Goal: Task Accomplishment & Management: Complete application form

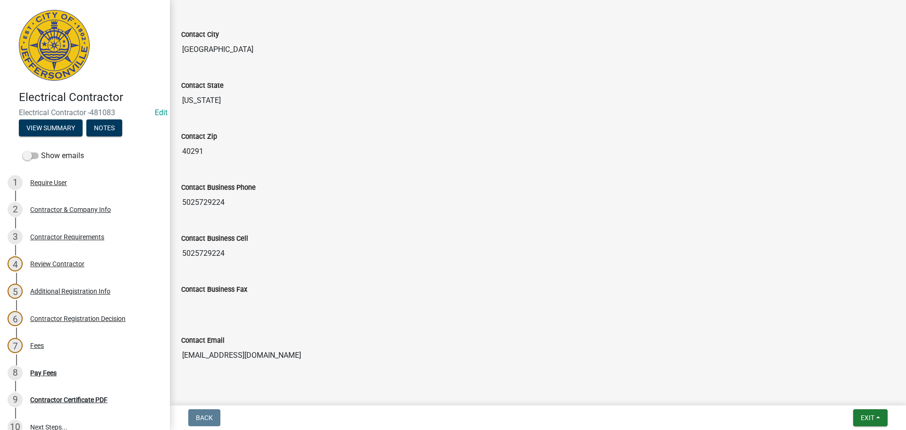
scroll to position [422, 0]
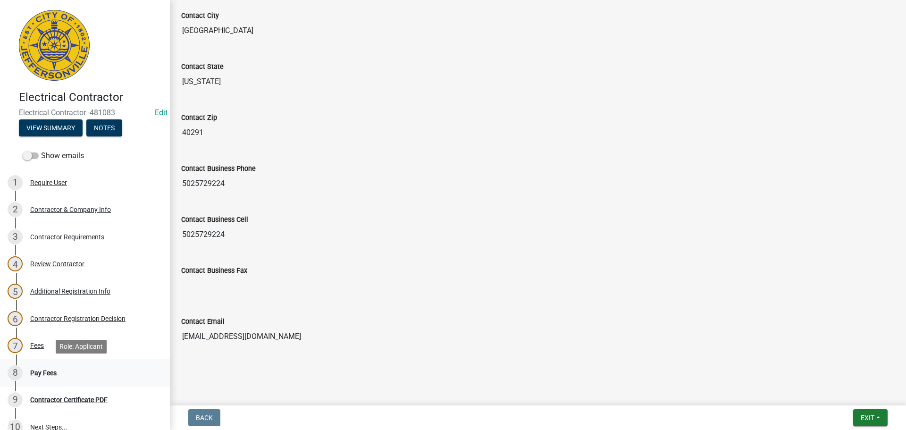
drag, startPoint x: 42, startPoint y: 371, endPoint x: 48, endPoint y: 370, distance: 5.7
click at [42, 371] on div "Pay Fees" at bounding box center [43, 373] width 26 height 7
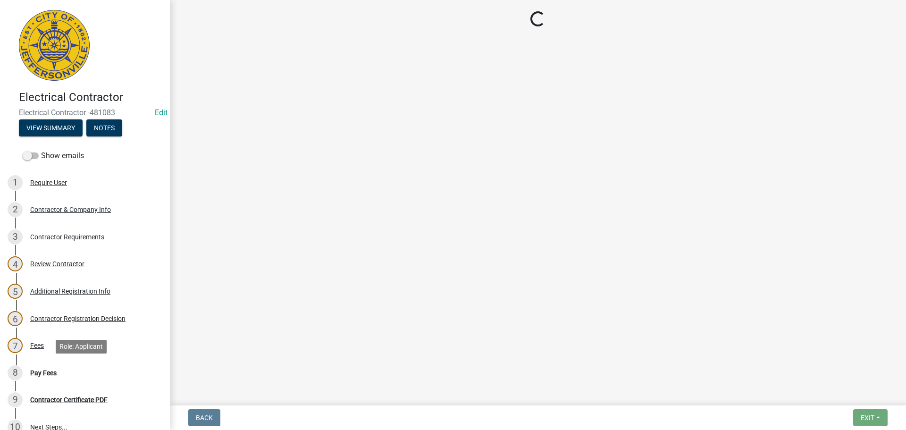
scroll to position [0, 0]
select select "3: 3"
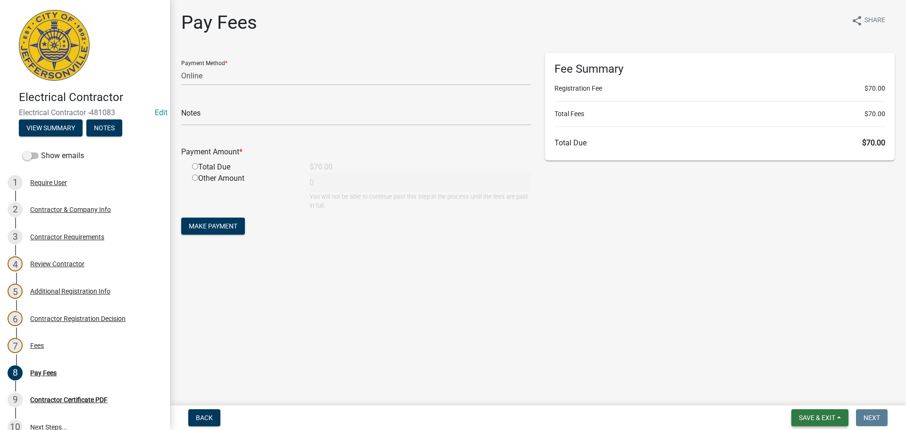
click at [820, 414] on span "Save & Exit" at bounding box center [817, 418] width 36 height 8
click at [805, 392] on button "Save & Exit" at bounding box center [811, 393] width 76 height 23
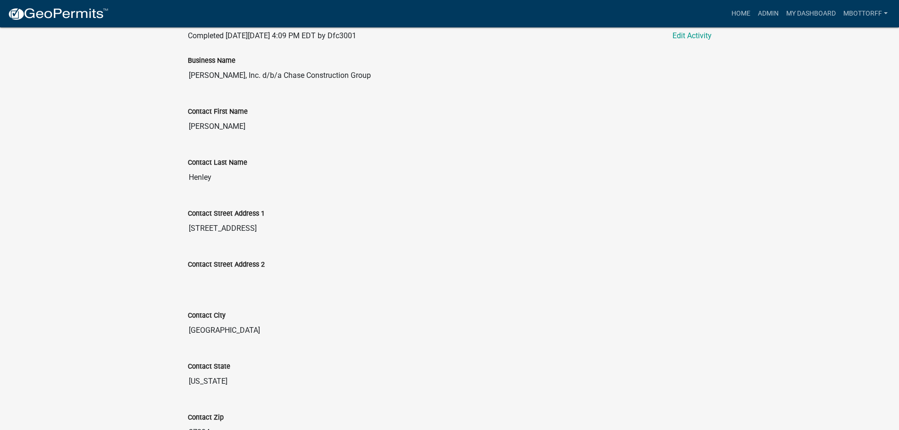
scroll to position [94, 0]
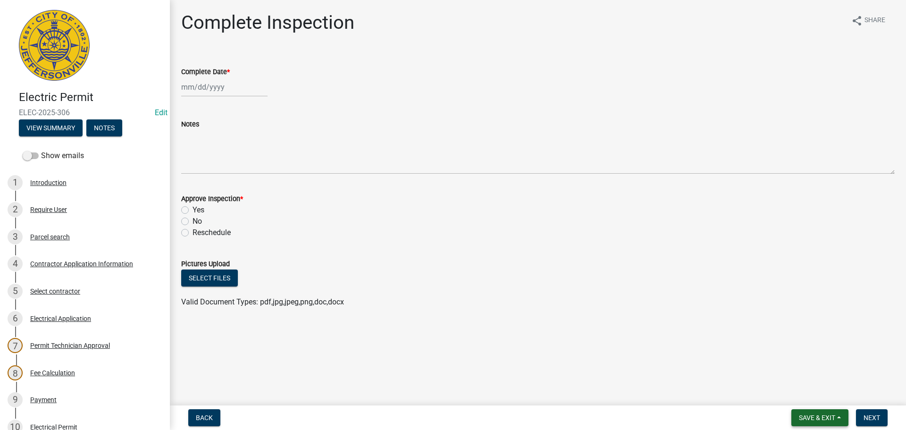
click at [819, 417] on span "Save & Exit" at bounding box center [817, 418] width 36 height 8
click at [806, 394] on button "Save & Exit" at bounding box center [811, 393] width 76 height 23
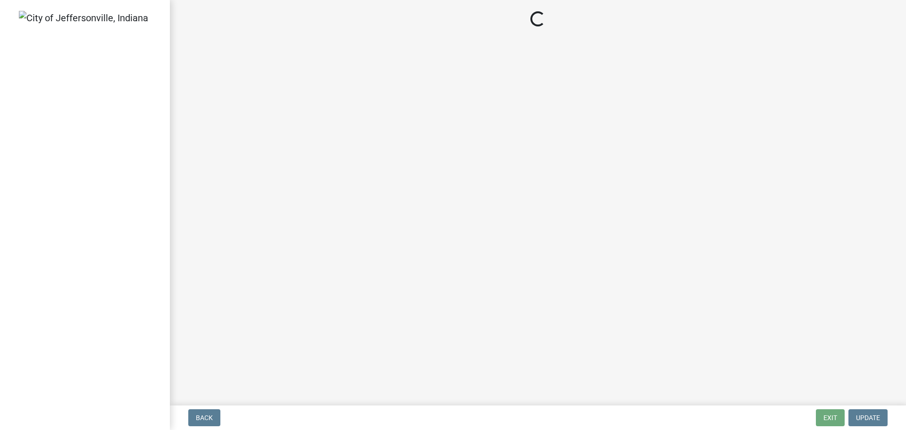
select select "3: 3"
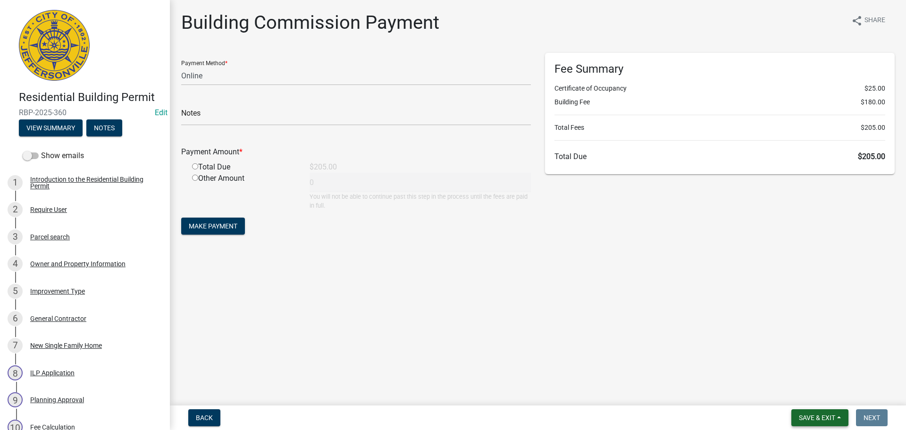
click at [818, 417] on span "Save & Exit" at bounding box center [817, 418] width 36 height 8
click at [810, 396] on button "Save & Exit" at bounding box center [811, 393] width 76 height 23
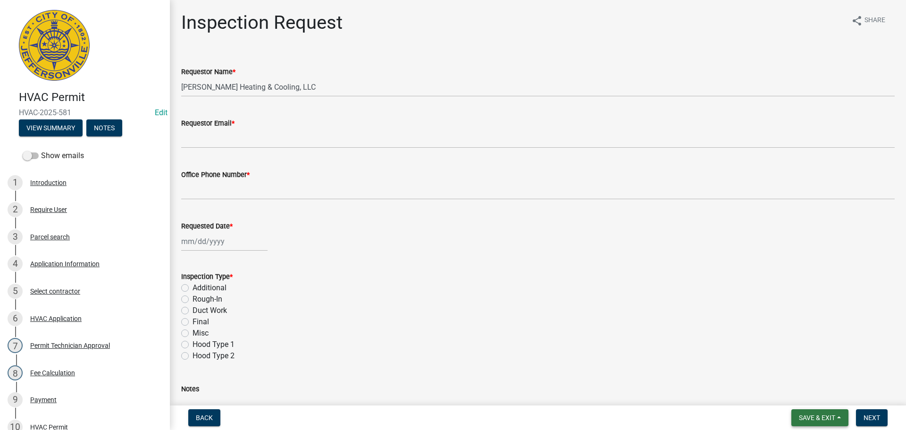
click at [814, 419] on span "Save & Exit" at bounding box center [817, 418] width 36 height 8
click at [804, 395] on button "Save & Exit" at bounding box center [811, 393] width 76 height 23
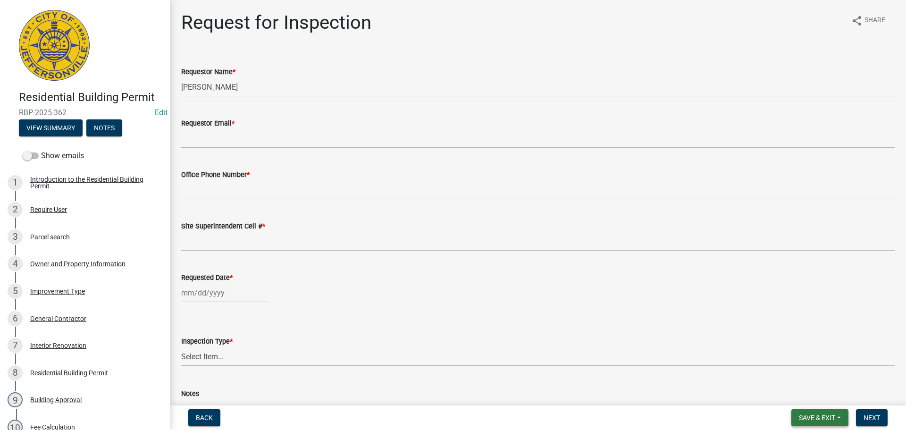
click at [816, 416] on span "Save & Exit" at bounding box center [817, 418] width 36 height 8
click at [807, 396] on button "Save & Exit" at bounding box center [811, 393] width 76 height 23
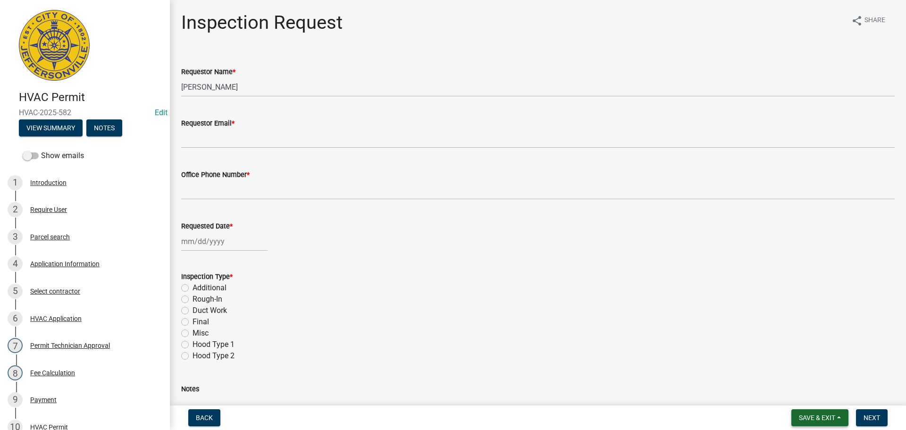
click at [821, 414] on span "Save & Exit" at bounding box center [817, 418] width 36 height 8
drag, startPoint x: 817, startPoint y: 396, endPoint x: 781, endPoint y: 375, distance: 42.5
click at [817, 396] on button "Save & Exit" at bounding box center [811, 393] width 76 height 23
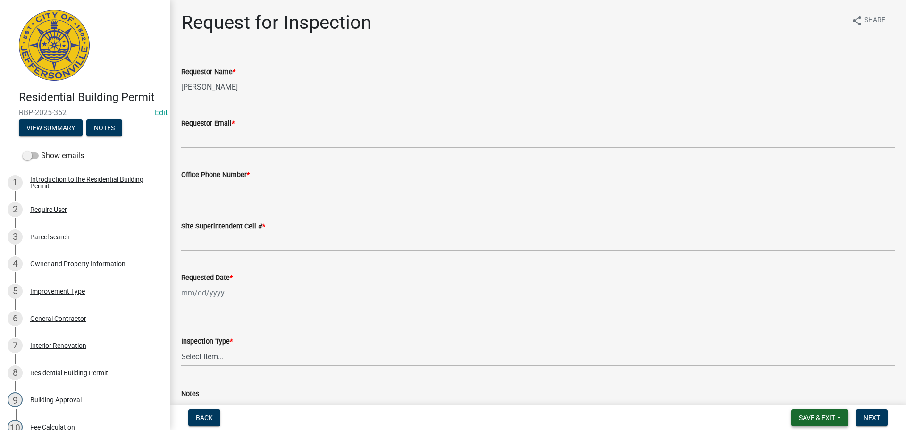
click at [816, 416] on span "Save & Exit" at bounding box center [817, 418] width 36 height 8
click at [805, 396] on button "Save & Exit" at bounding box center [811, 393] width 76 height 23
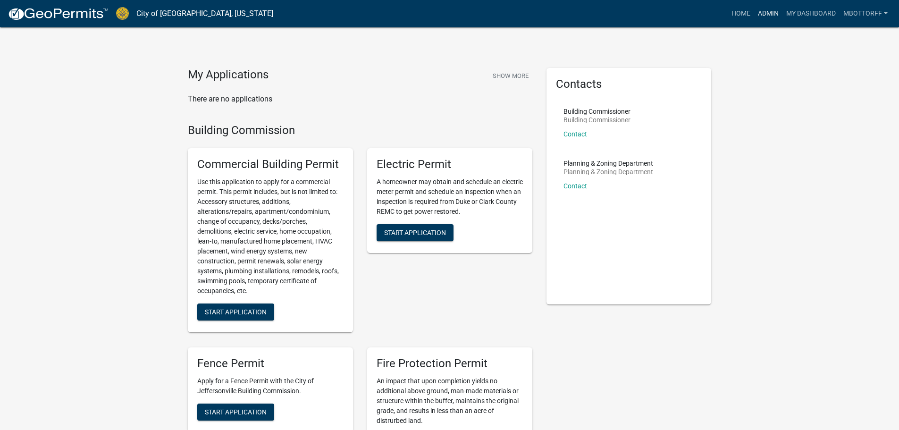
click at [763, 13] on link "Admin" at bounding box center [768, 14] width 28 height 18
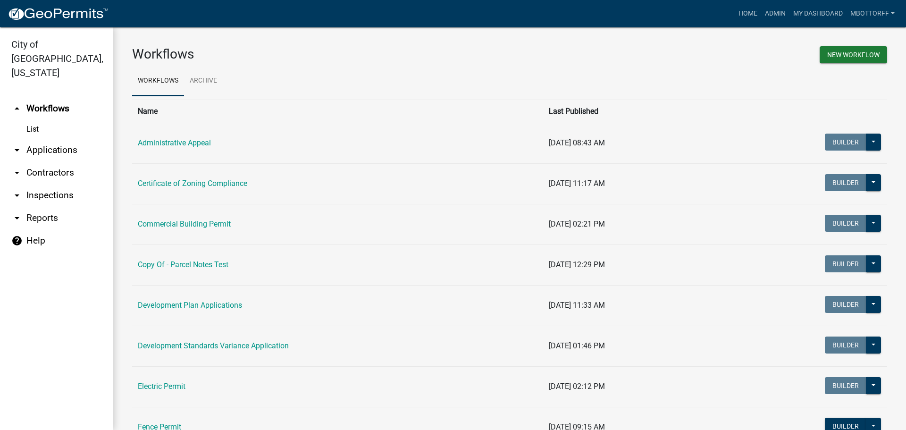
click at [52, 139] on link "arrow_drop_down Applications" at bounding box center [56, 150] width 113 height 23
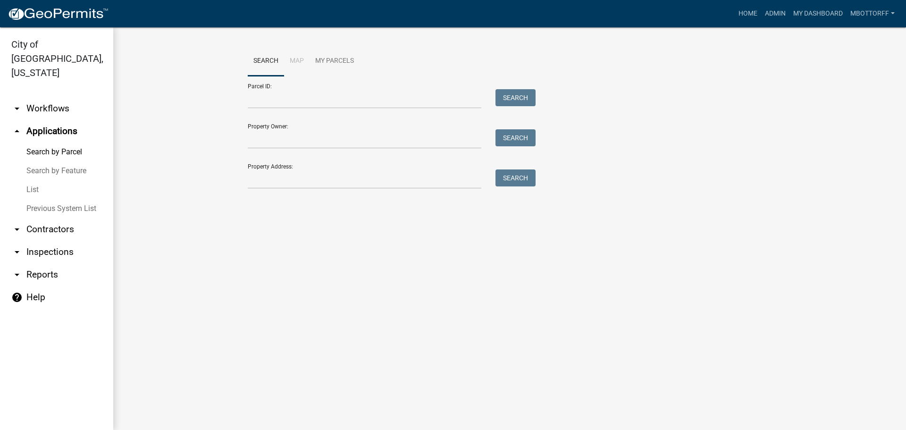
click at [32, 218] on link "arrow_drop_down Contractors" at bounding box center [56, 229] width 113 height 23
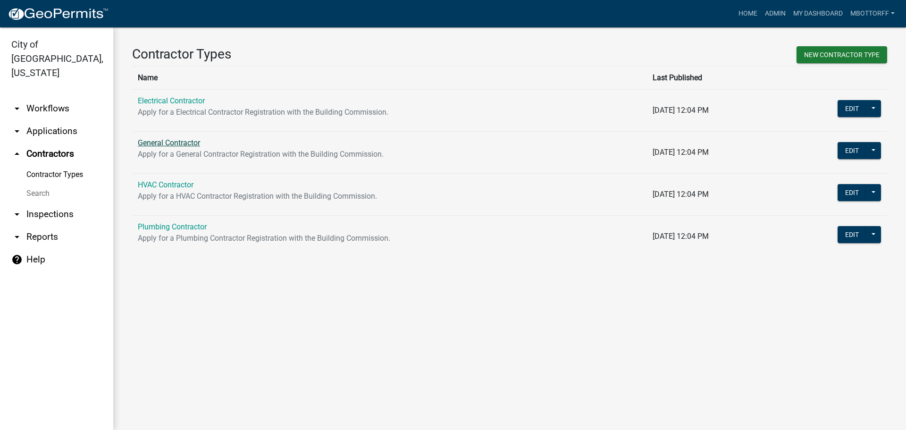
click at [153, 141] on link "General Contractor" at bounding box center [169, 142] width 62 height 9
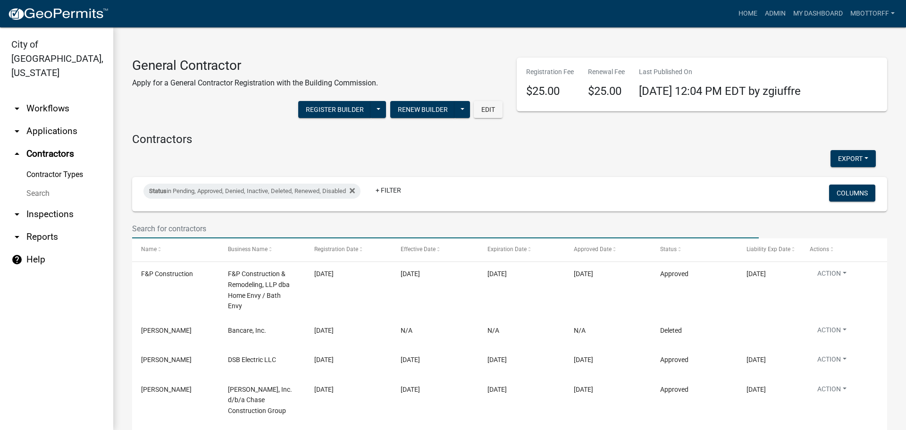
click at [152, 227] on input "text" at bounding box center [445, 228] width 627 height 19
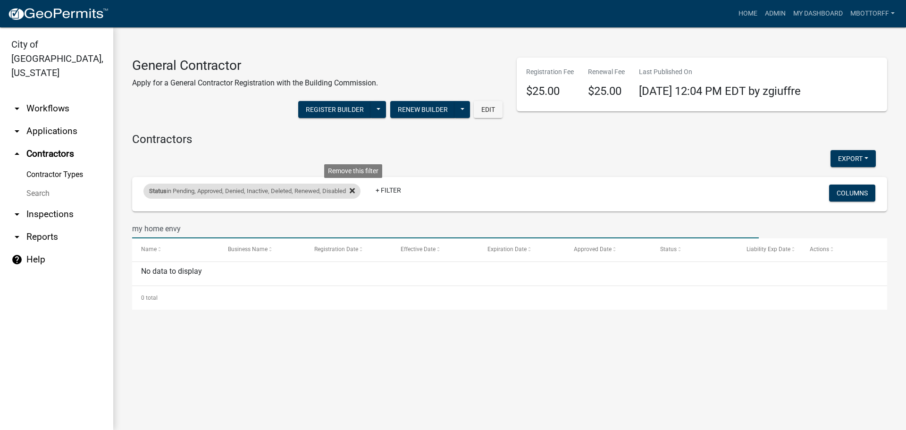
click at [355, 188] on icon at bounding box center [352, 191] width 5 height 8
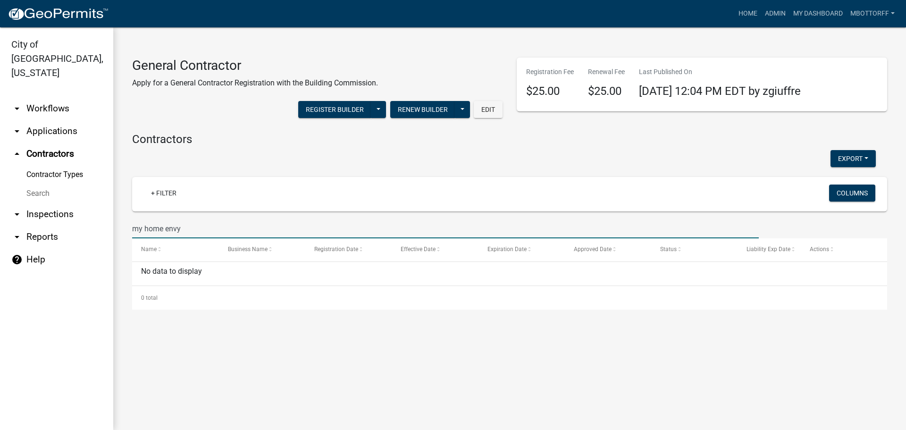
drag, startPoint x: 180, startPoint y: 229, endPoint x: 51, endPoint y: 209, distance: 131.4
click at [62, 218] on div "City of Jeffersonville, Indiana arrow_drop_down Workflows List arrow_drop_down …" at bounding box center [453, 228] width 906 height 403
type input "f"
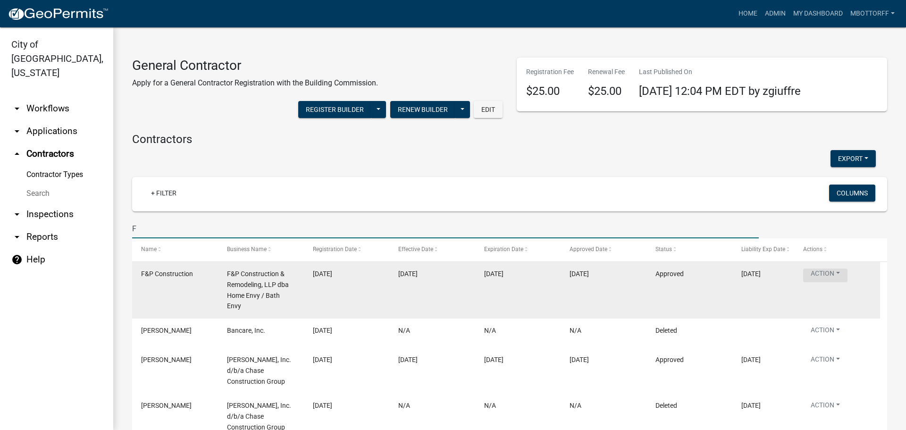
type input "F"
click at [834, 278] on button "Action" at bounding box center [825, 276] width 44 height 14
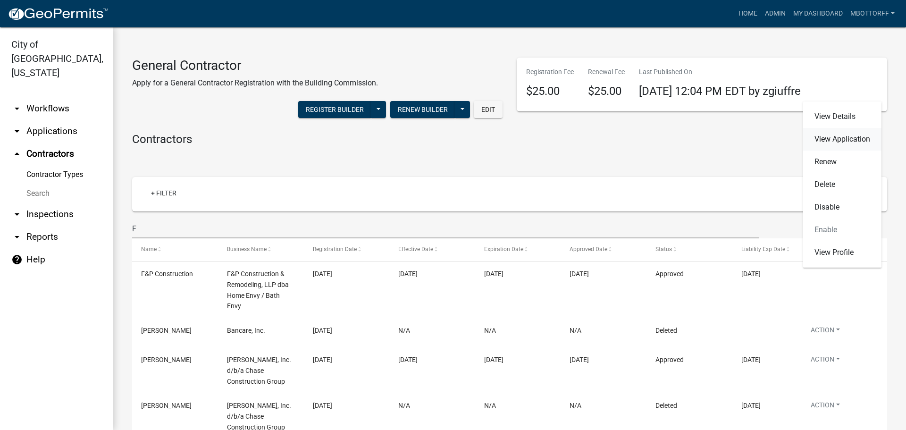
click at [820, 142] on link "View Application" at bounding box center [842, 139] width 78 height 23
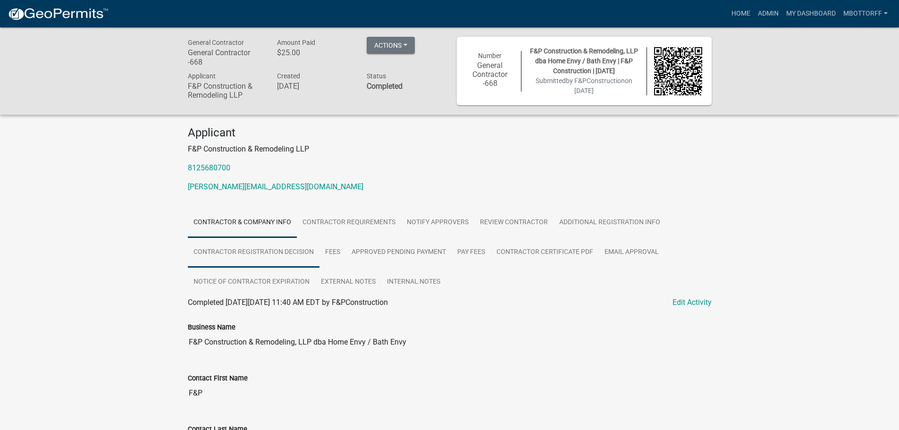
click at [290, 251] on link "Contractor Registration Decision" at bounding box center [254, 252] width 132 height 30
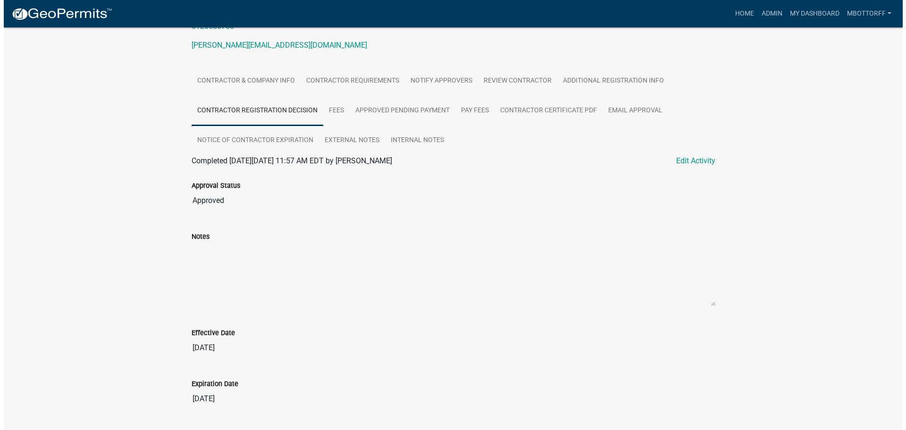
scroll to position [167, 0]
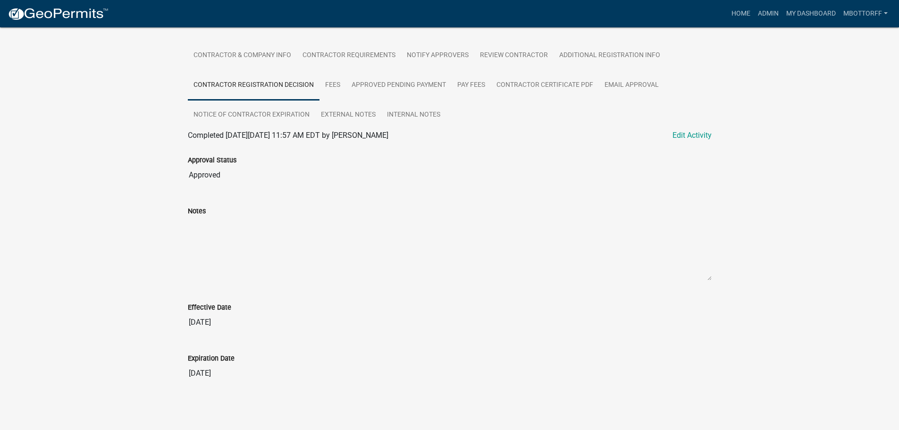
click at [212, 374] on input "12/31/2025" at bounding box center [450, 373] width 524 height 19
click at [230, 372] on input "12/31/2025" at bounding box center [450, 373] width 524 height 19
click at [687, 136] on link "Edit Activity" at bounding box center [692, 135] width 39 height 11
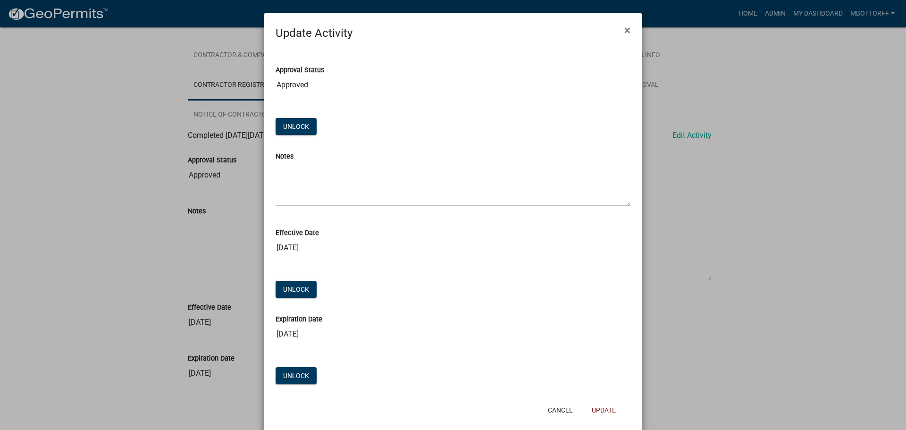
click at [314, 333] on input "12/31/2025" at bounding box center [453, 334] width 355 height 19
click at [297, 376] on button "Unlock" at bounding box center [296, 375] width 41 height 17
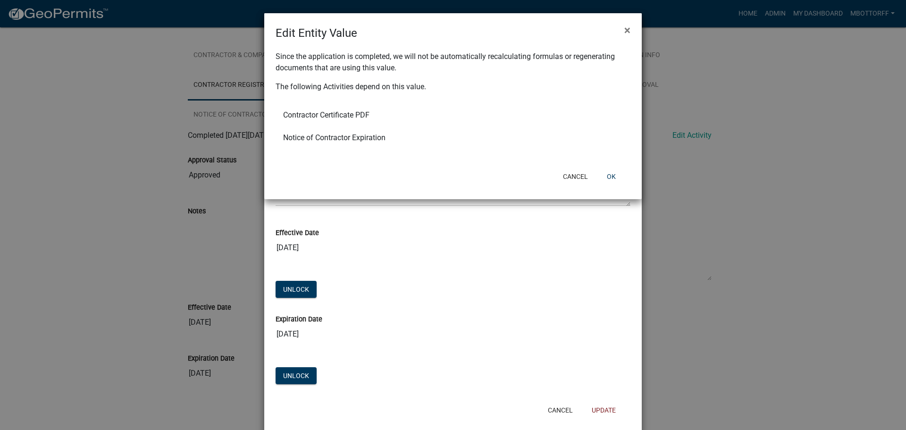
click at [339, 137] on li "Notice of Contractor Expiration" at bounding box center [453, 137] width 355 height 23
click at [356, 115] on li "Contractor Certificate PDF" at bounding box center [453, 115] width 355 height 23
click at [609, 178] on button "OK" at bounding box center [611, 176] width 24 height 17
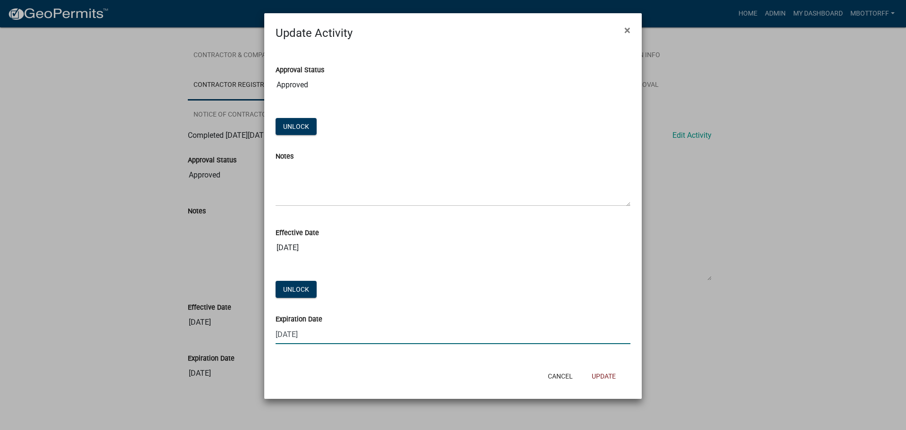
click at [324, 335] on input "12/31/2025" at bounding box center [453, 334] width 355 height 19
type input "12/31/2026"
click at [609, 377] on button "Update" at bounding box center [603, 376] width 39 height 17
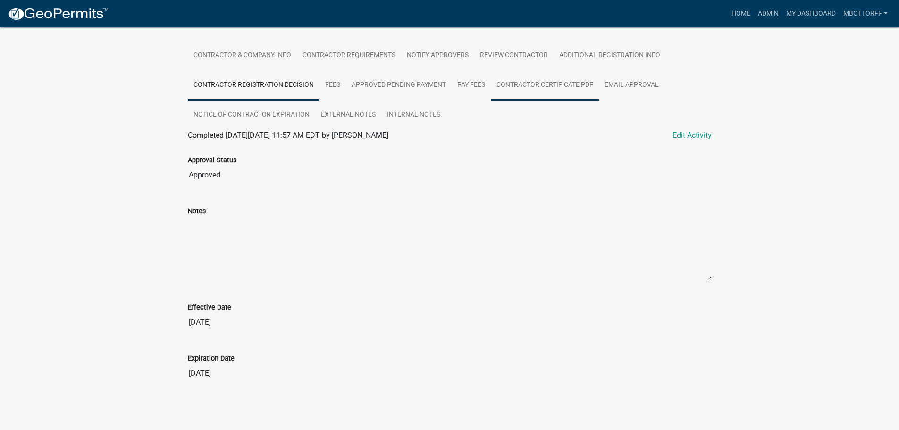
click at [545, 85] on link "Contractor Certificate PDF" at bounding box center [545, 85] width 108 height 30
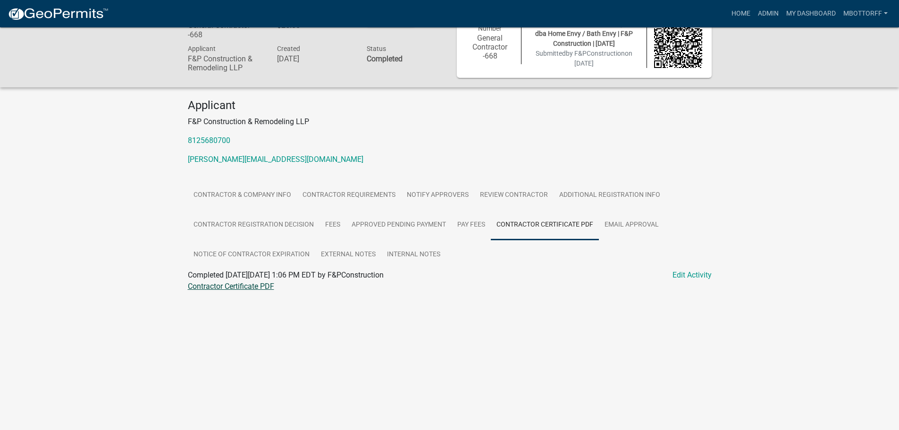
click at [238, 286] on link "Contractor Certificate PDF" at bounding box center [231, 286] width 86 height 9
click at [336, 223] on link "Fees" at bounding box center [333, 225] width 26 height 30
click at [264, 222] on link "Contractor Registration Decision" at bounding box center [254, 225] width 132 height 30
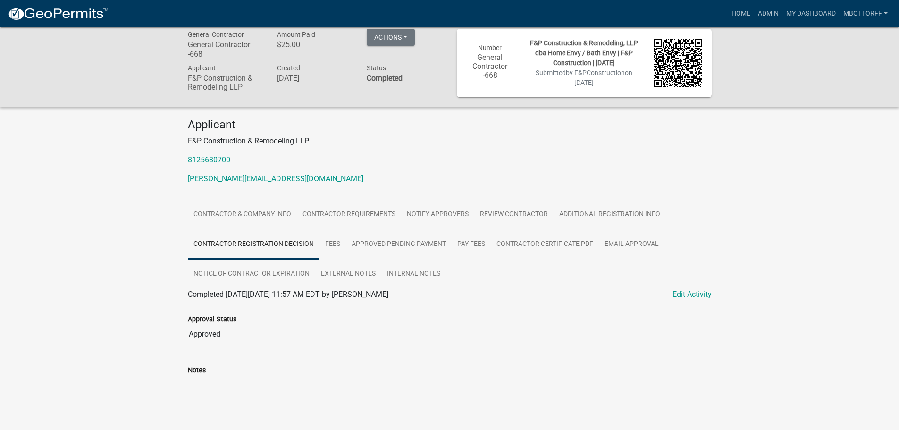
scroll to position [0, 0]
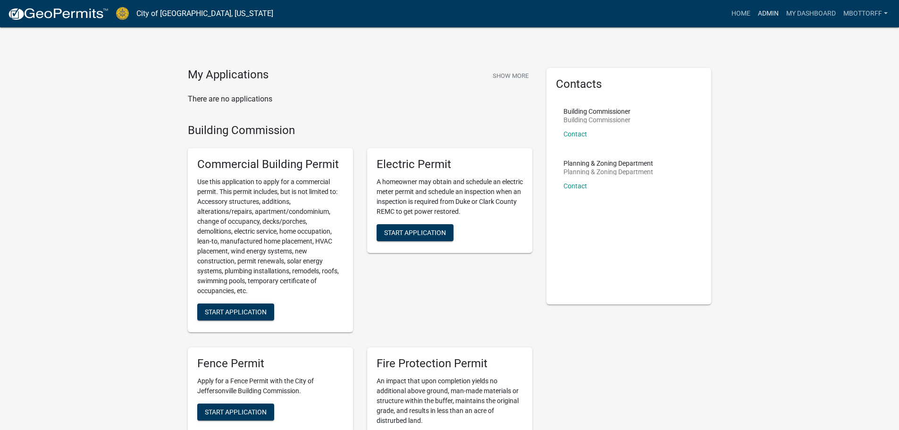
click at [764, 13] on link "Admin" at bounding box center [768, 14] width 28 height 18
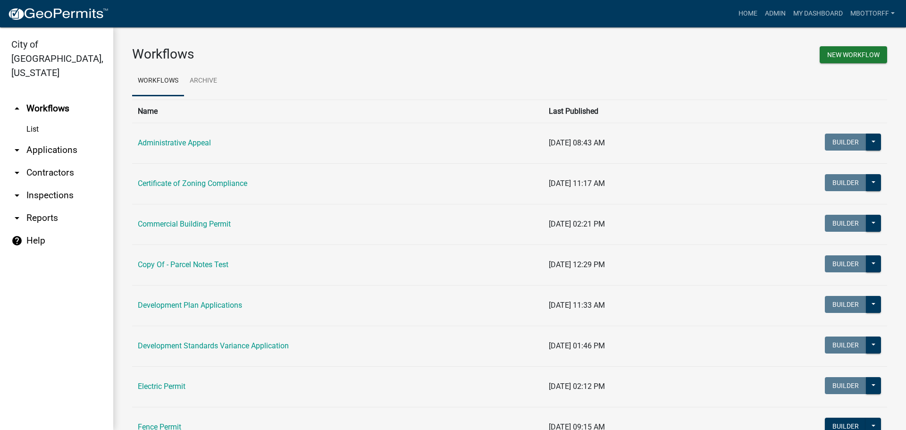
click at [44, 161] on link "arrow_drop_down Contractors" at bounding box center [56, 172] width 113 height 23
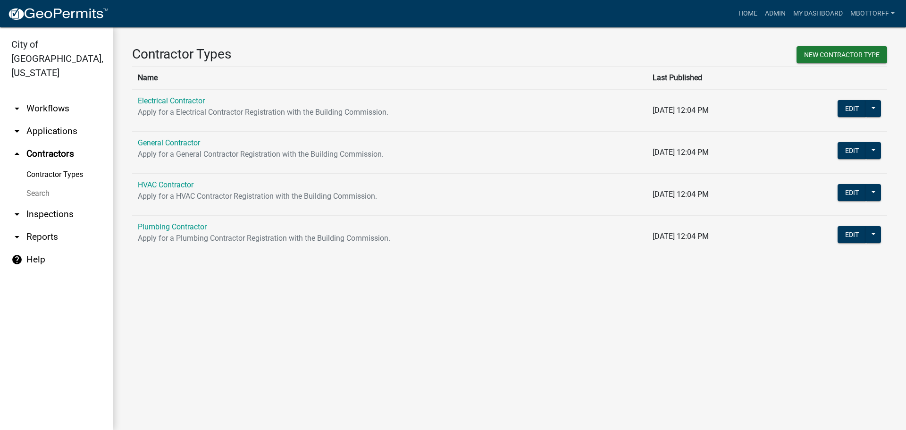
click at [38, 184] on link "Search" at bounding box center [56, 193] width 113 height 19
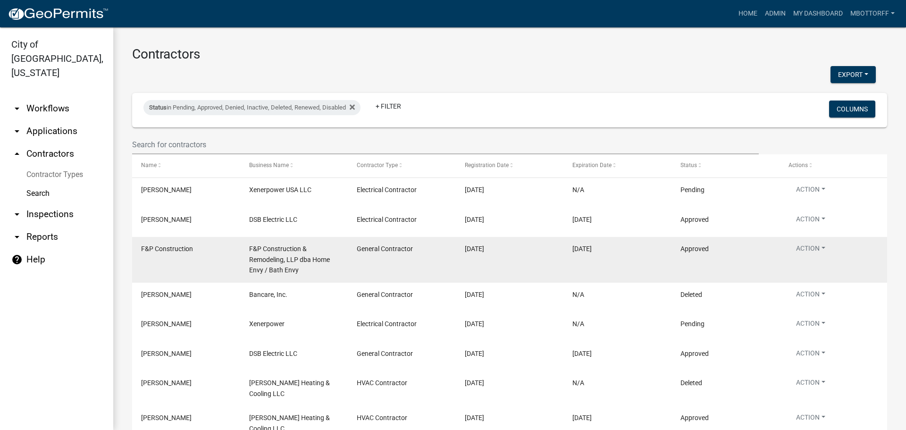
click at [592, 247] on span "12/31/2025" at bounding box center [582, 249] width 19 height 8
click at [821, 245] on button "Action" at bounding box center [811, 251] width 44 height 14
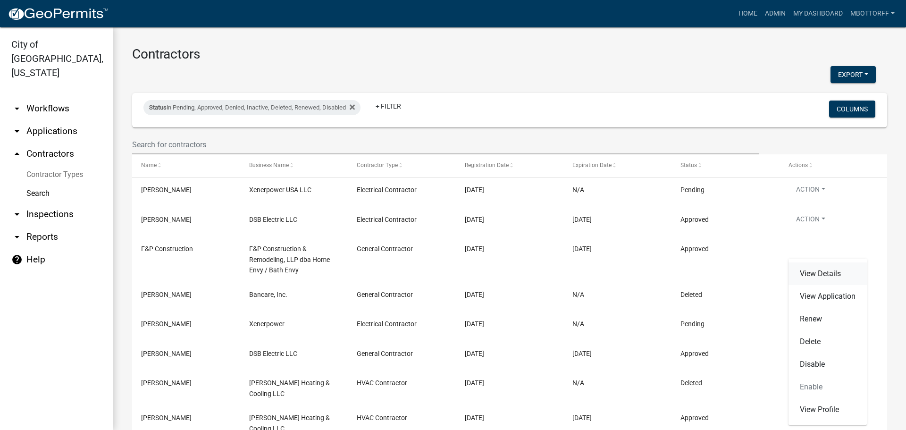
click at [815, 271] on link "View Details" at bounding box center [828, 273] width 78 height 23
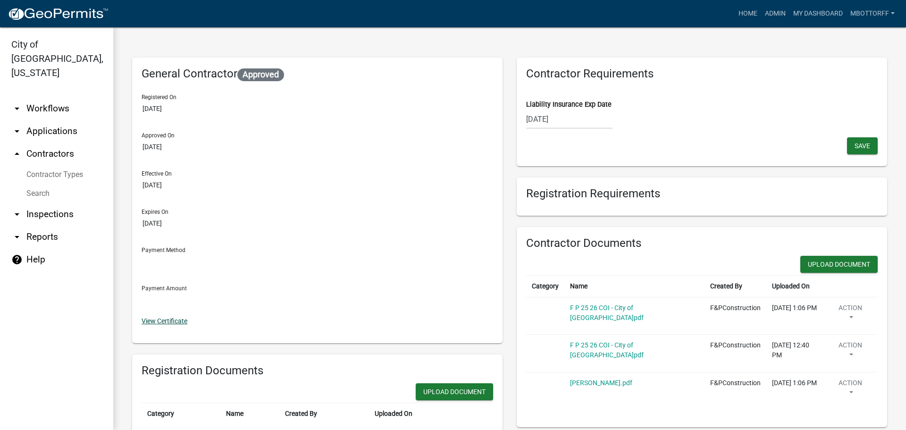
click at [167, 317] on div "View Certificate" at bounding box center [318, 321] width 352 height 10
click at [175, 319] on link "View Certificate" at bounding box center [165, 321] width 46 height 8
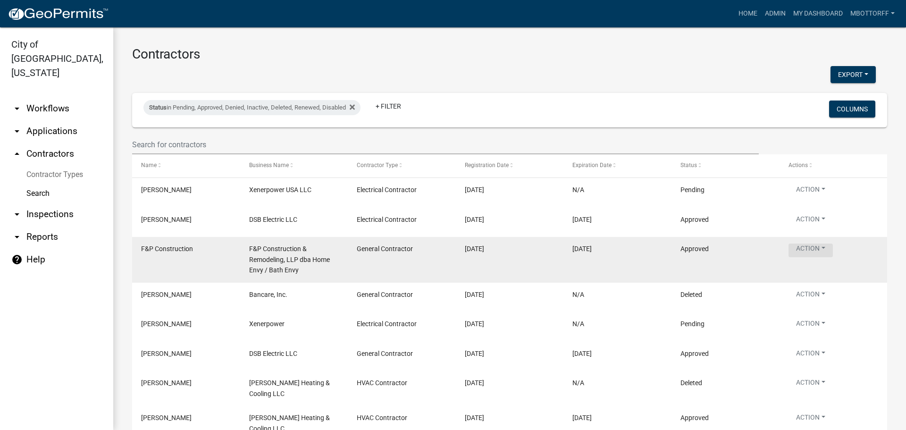
click at [827, 247] on button "Action" at bounding box center [811, 251] width 44 height 14
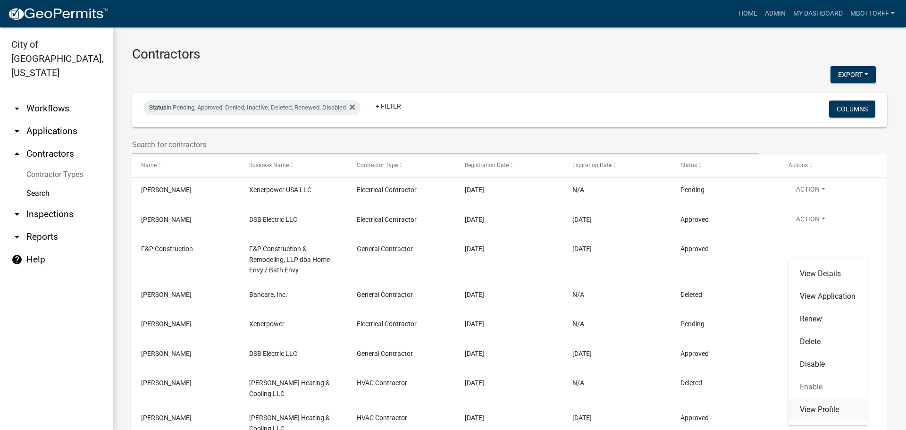
click at [809, 408] on link "View Profile" at bounding box center [828, 409] width 78 height 23
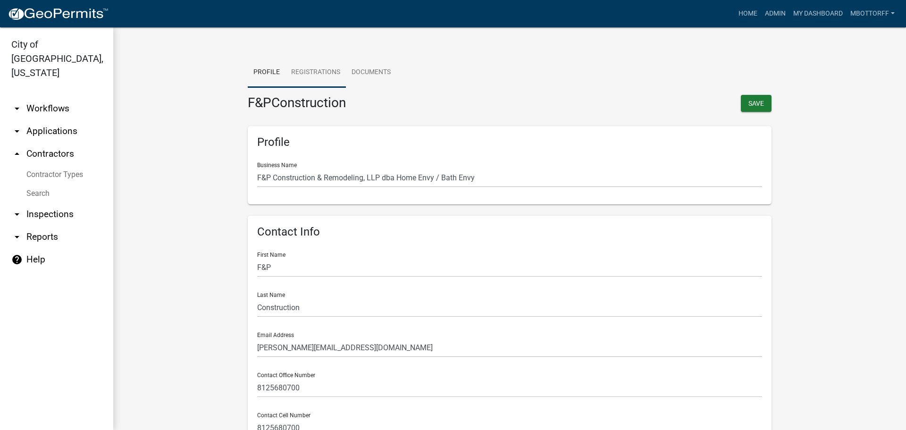
click at [303, 69] on link "Registrations" at bounding box center [316, 73] width 60 height 30
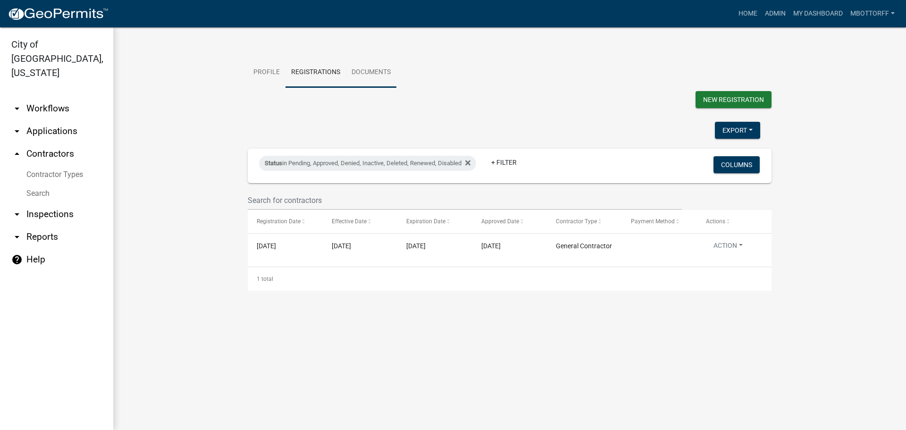
click at [363, 72] on link "Documents" at bounding box center [371, 73] width 51 height 30
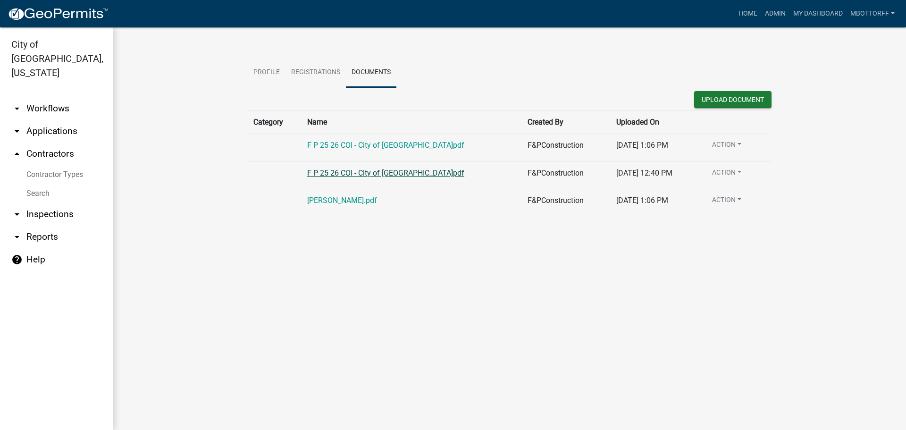
click at [338, 170] on link "F P 25 26 COI - City of Logansport.pdf" at bounding box center [385, 172] width 157 height 9
click at [327, 144] on link "F P 25 26 COI - City of Jeffersonville.pdf" at bounding box center [385, 145] width 157 height 9
click at [263, 72] on link "Profile" at bounding box center [267, 73] width 38 height 30
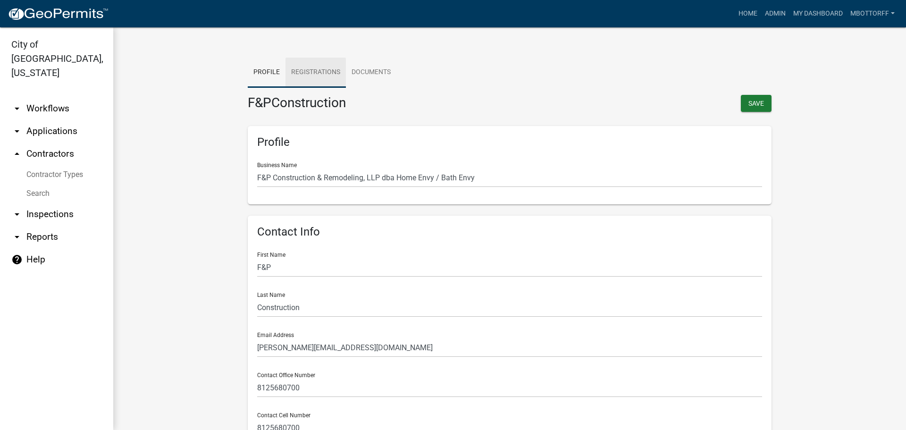
click at [310, 70] on link "Registrations" at bounding box center [316, 73] width 60 height 30
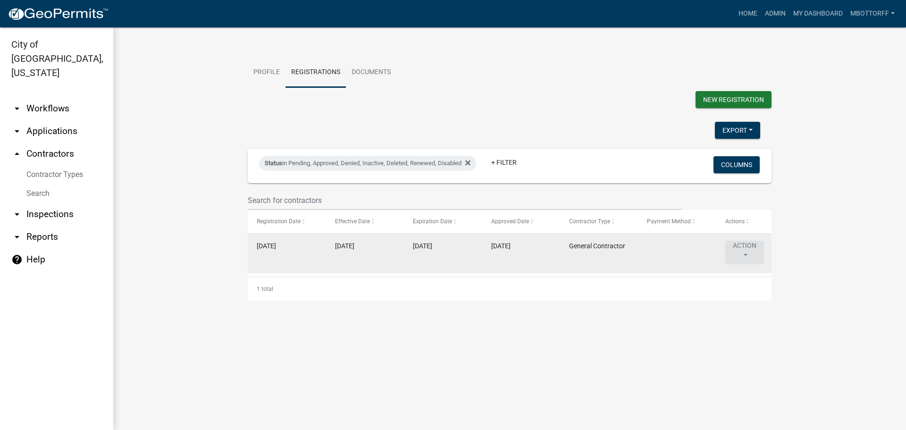
click at [750, 248] on button "Action" at bounding box center [744, 253] width 39 height 24
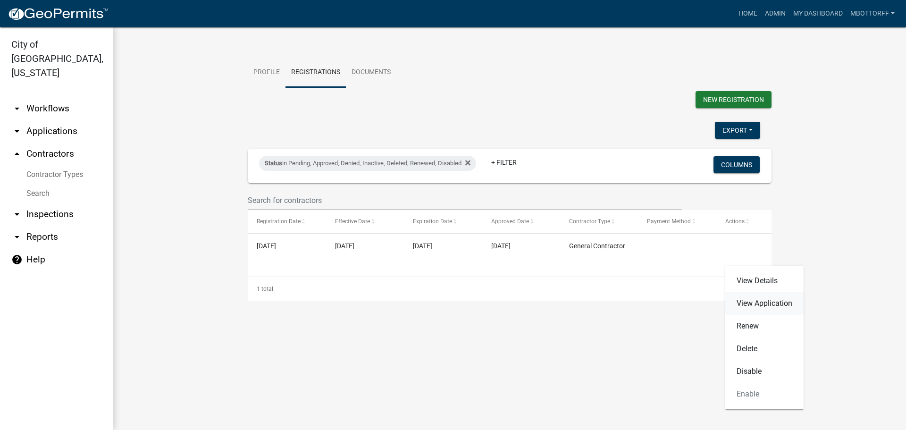
click at [741, 303] on link "View Application" at bounding box center [764, 303] width 78 height 23
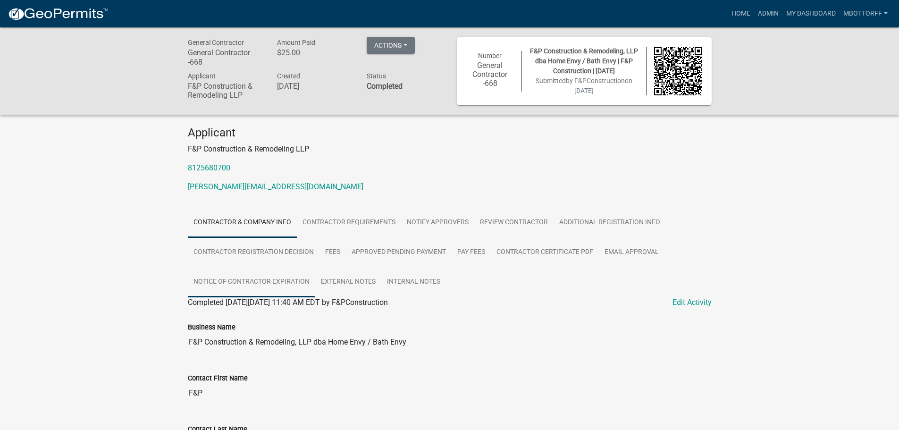
click at [268, 280] on link "Notice of Contractor Expiration" at bounding box center [251, 282] width 127 height 30
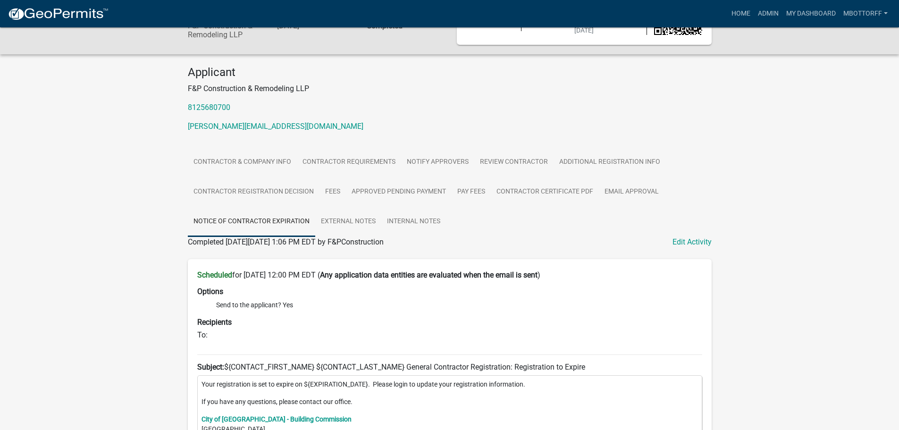
scroll to position [25, 0]
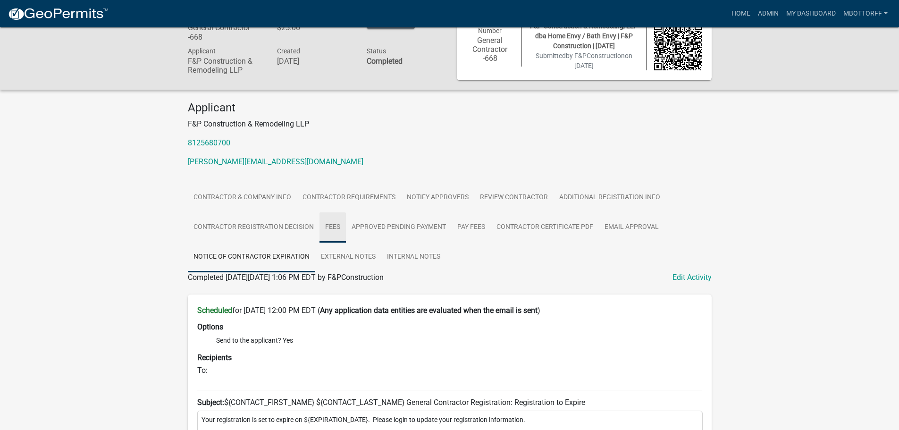
click at [334, 226] on link "Fees" at bounding box center [333, 227] width 26 height 30
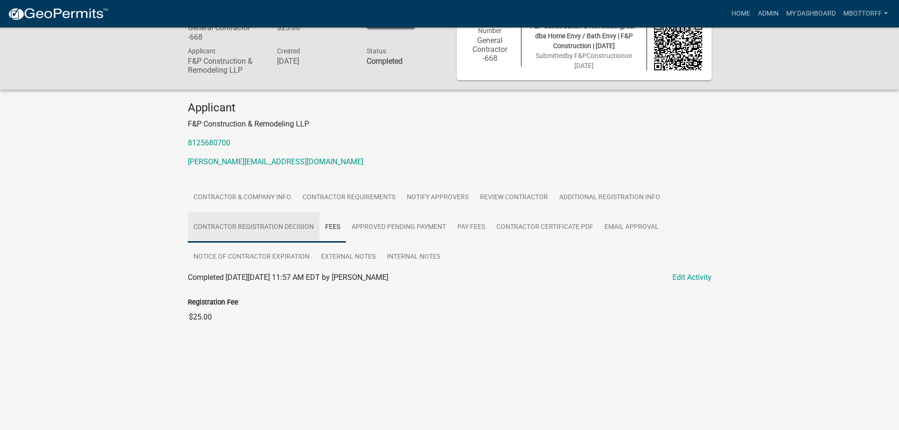
click at [274, 226] on link "Contractor Registration Decision" at bounding box center [254, 227] width 132 height 30
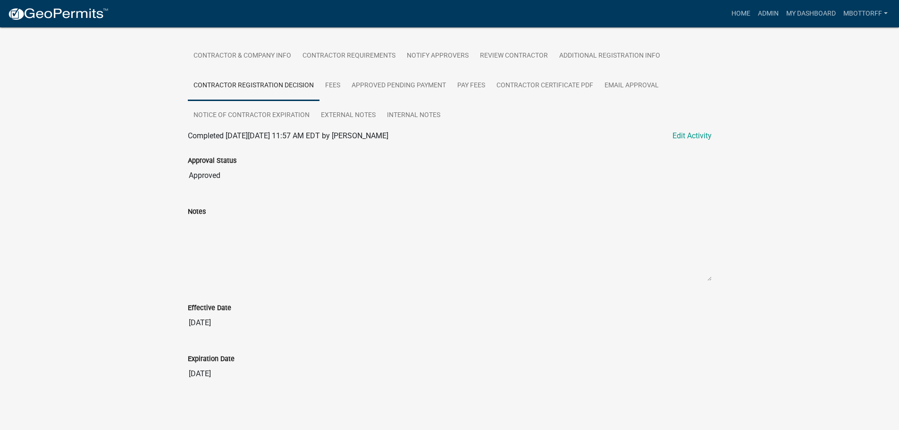
scroll to position [167, 0]
click at [563, 83] on link "Contractor Certificate PDF" at bounding box center [545, 85] width 108 height 30
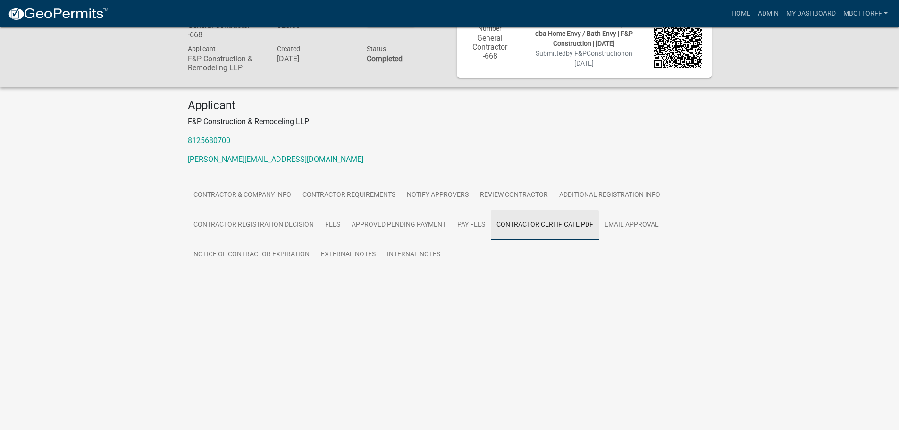
scroll to position [27, 0]
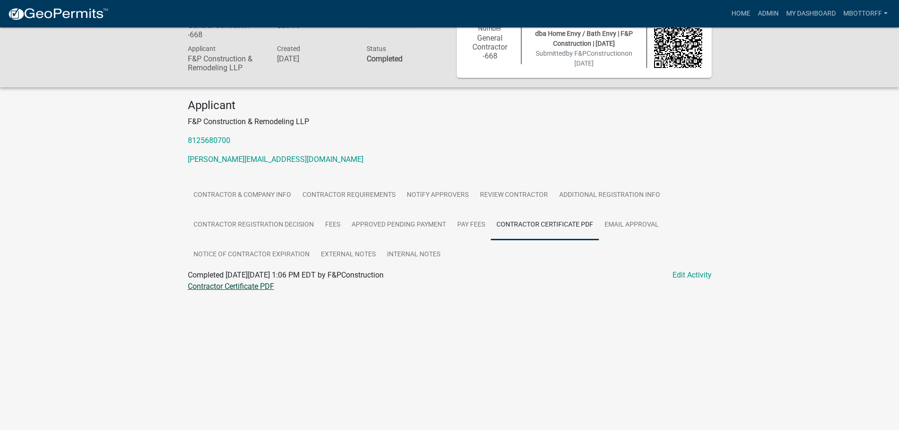
click at [248, 289] on link "Contractor Certificate PDF" at bounding box center [231, 286] width 86 height 9
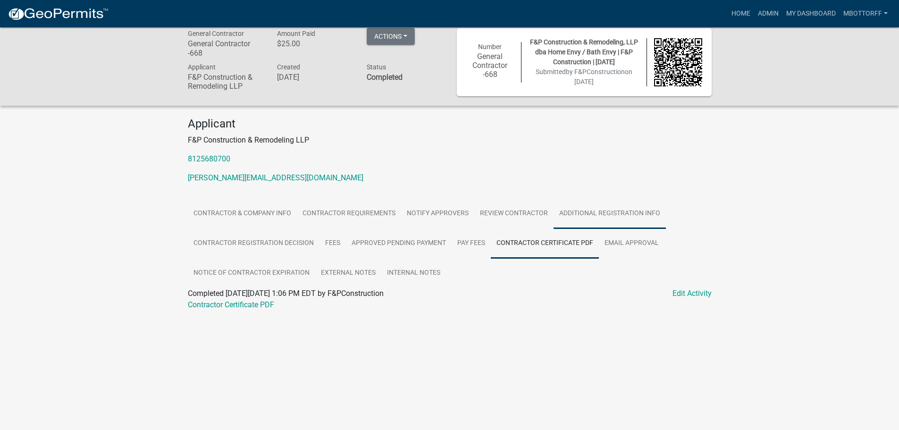
scroll to position [0, 0]
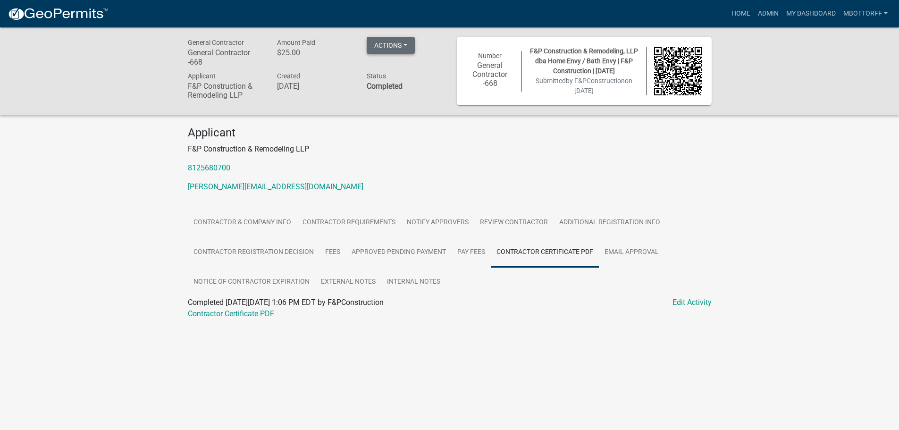
click at [409, 44] on button "Actions" at bounding box center [391, 45] width 48 height 17
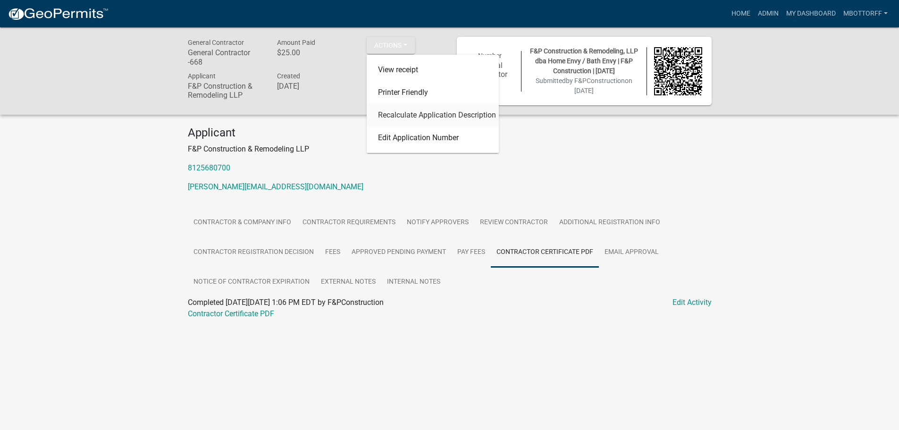
click at [405, 114] on link "Recalculate Application Description" at bounding box center [433, 115] width 132 height 23
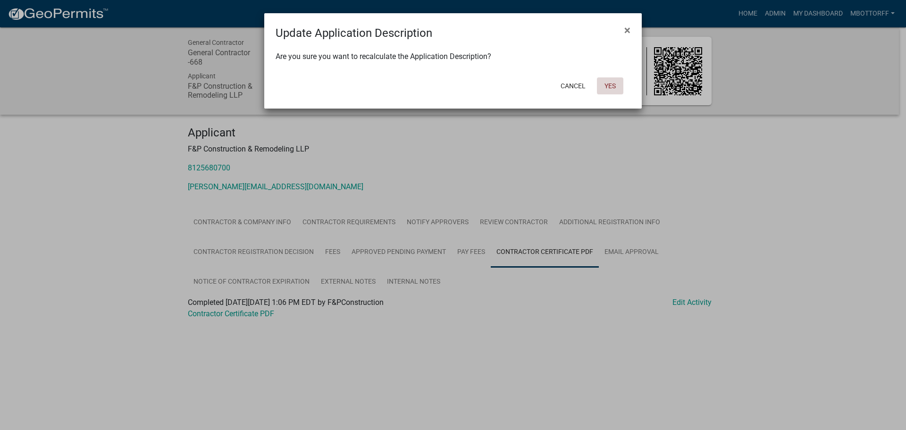
click at [613, 86] on button "Yes" at bounding box center [610, 85] width 26 height 17
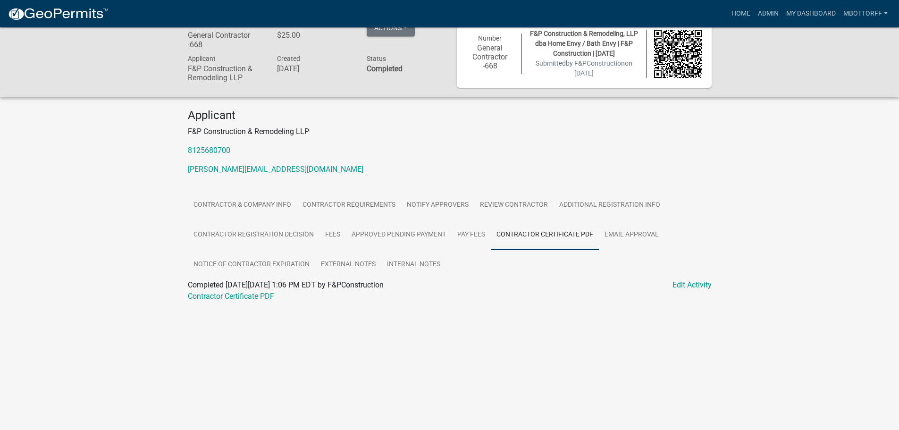
scroll to position [27, 0]
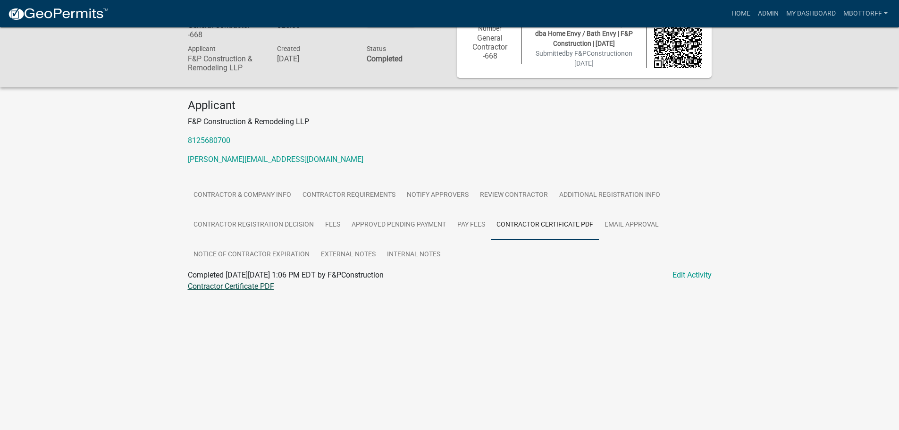
click at [236, 285] on link "Contractor Certificate PDF" at bounding box center [231, 286] width 86 height 9
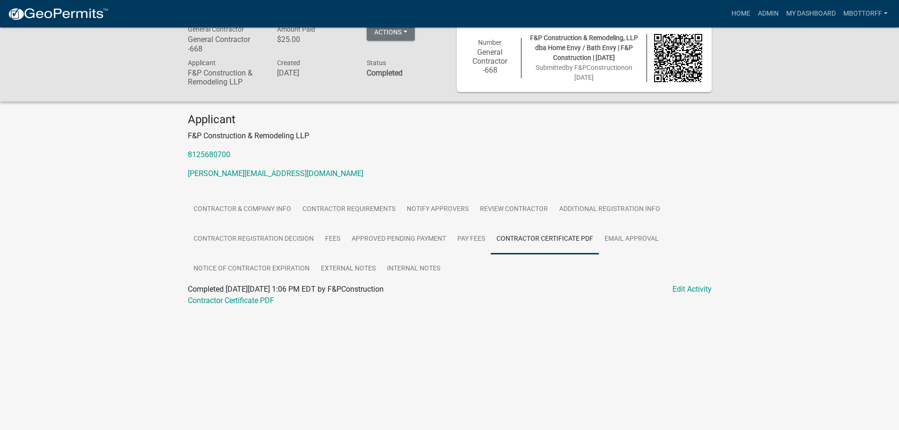
scroll to position [0, 0]
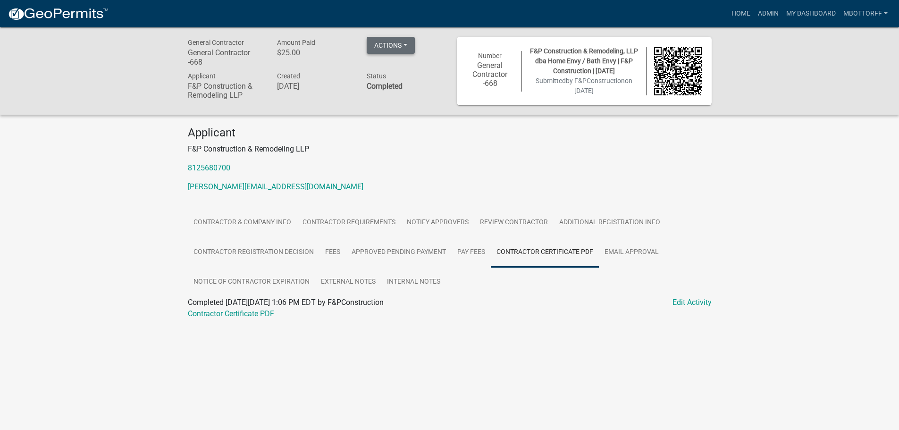
click at [407, 44] on button "Actions" at bounding box center [391, 45] width 48 height 17
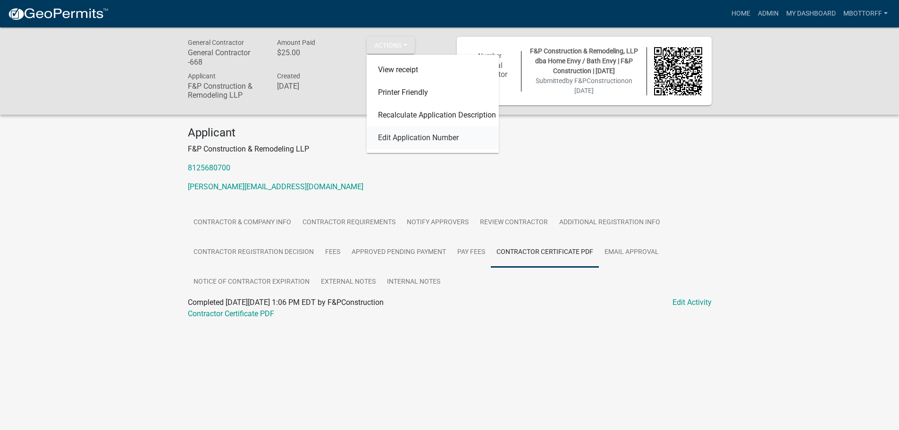
click at [397, 136] on link "Edit Application Number" at bounding box center [433, 137] width 132 height 23
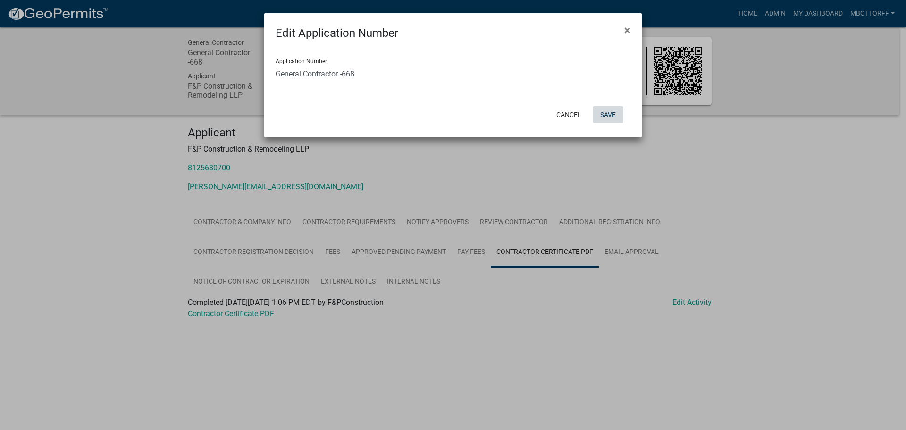
click at [610, 115] on button "Save" at bounding box center [608, 114] width 31 height 17
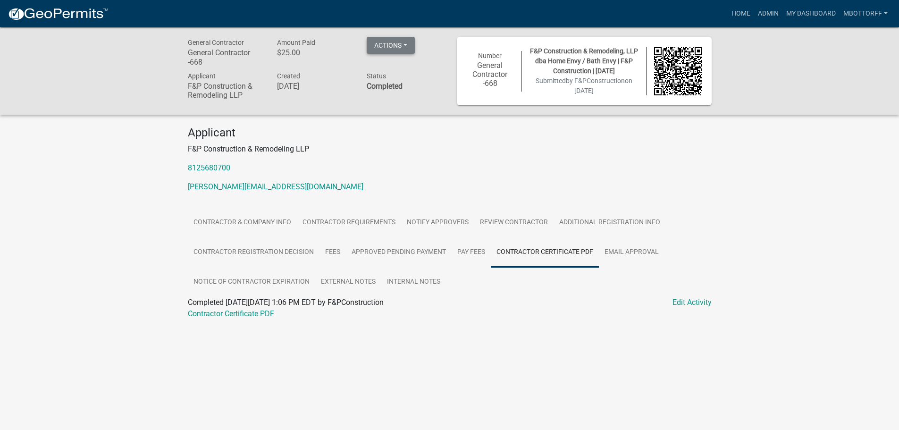
click at [406, 45] on button "Actions" at bounding box center [391, 45] width 48 height 17
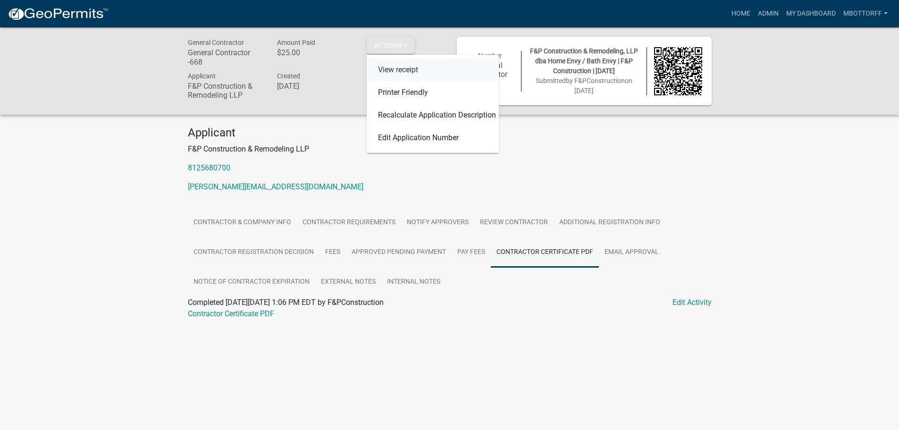
click at [400, 69] on link "View receipt" at bounding box center [433, 70] width 132 height 23
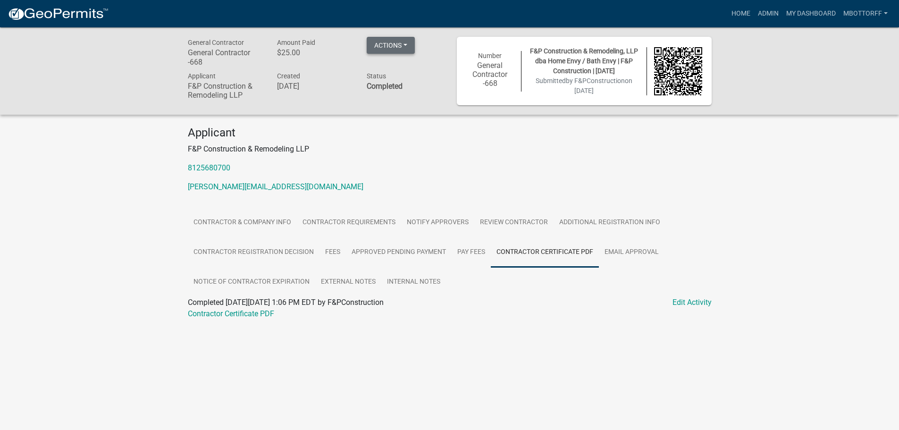
click at [409, 43] on button "Actions" at bounding box center [391, 45] width 48 height 17
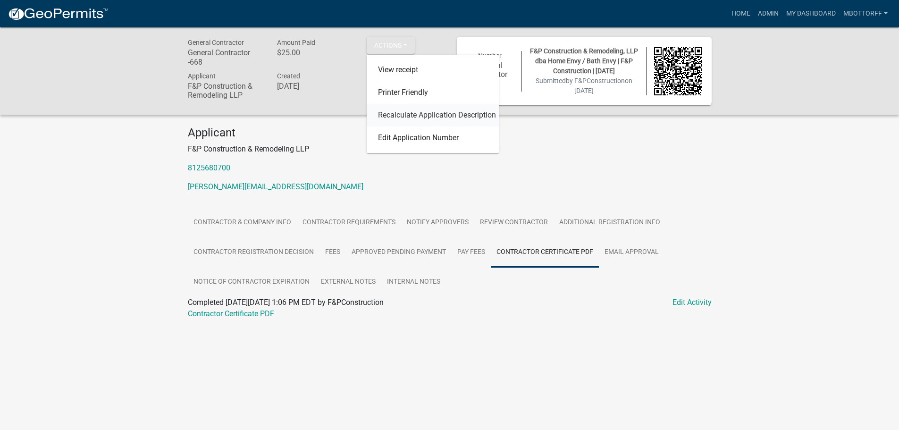
click at [404, 113] on link "Recalculate Application Description" at bounding box center [433, 115] width 132 height 23
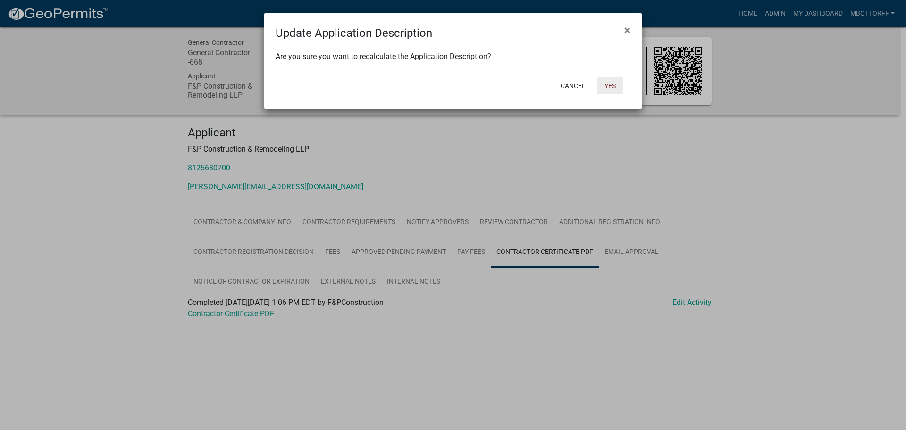
click at [610, 83] on button "Yes" at bounding box center [610, 85] width 26 height 17
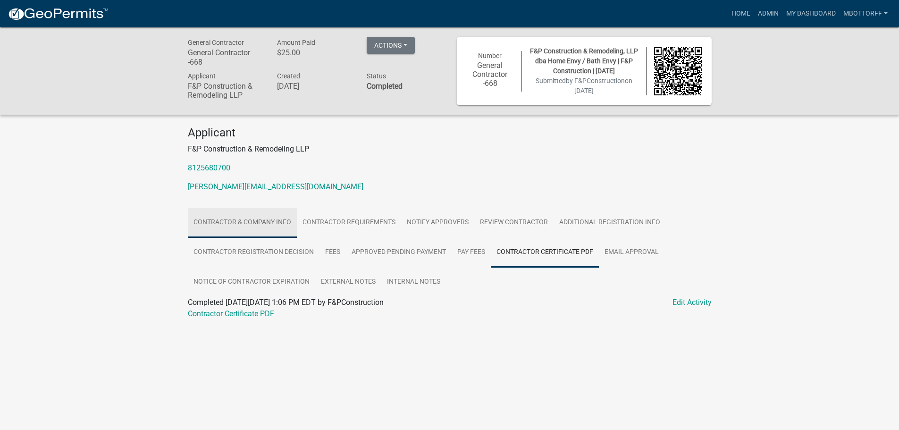
click at [241, 221] on link "Contractor & Company Info" at bounding box center [242, 223] width 109 height 30
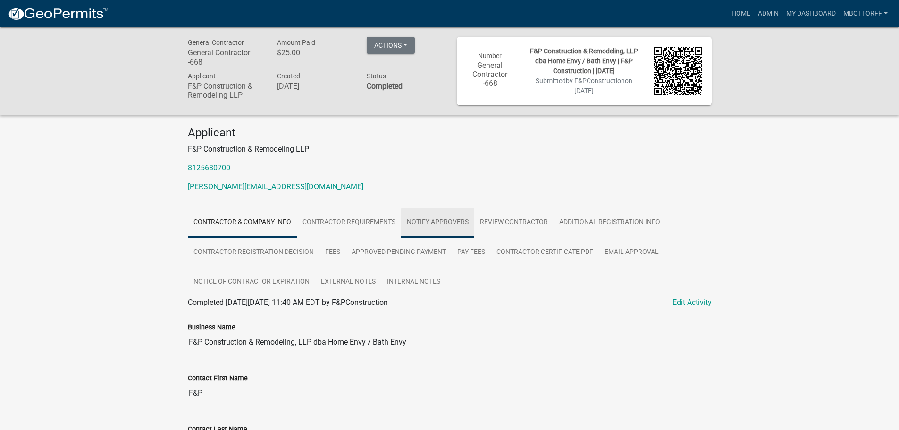
click at [453, 221] on link "Notify Approvers" at bounding box center [437, 223] width 73 height 30
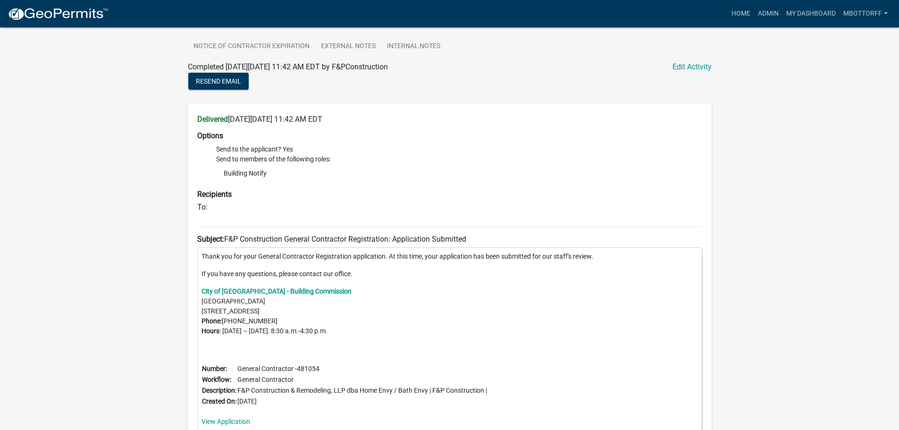
scroll to position [283, 0]
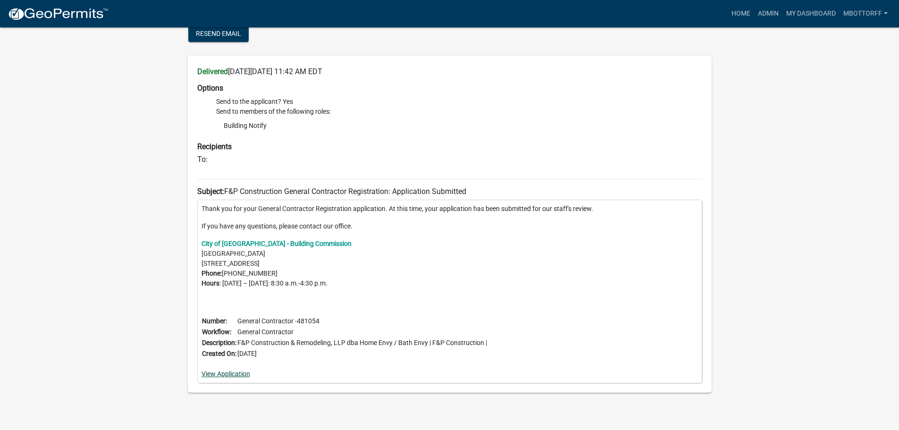
click at [228, 375] on link "View Application" at bounding box center [226, 374] width 49 height 8
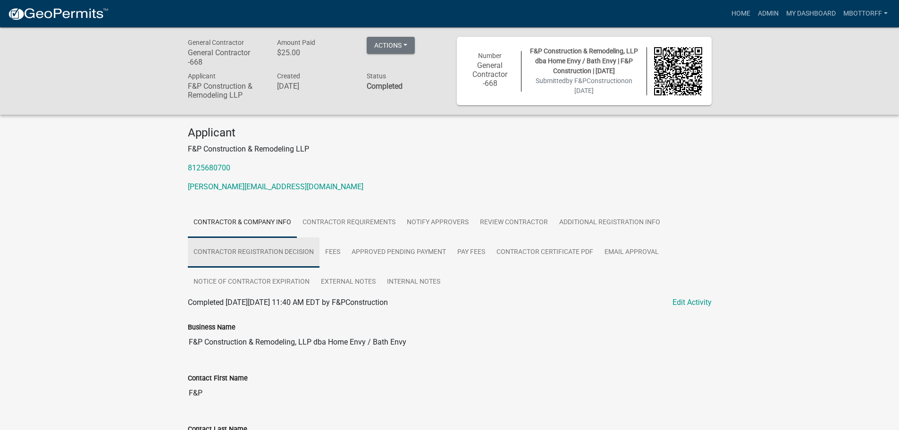
click at [278, 250] on link "Contractor Registration Decision" at bounding box center [254, 252] width 132 height 30
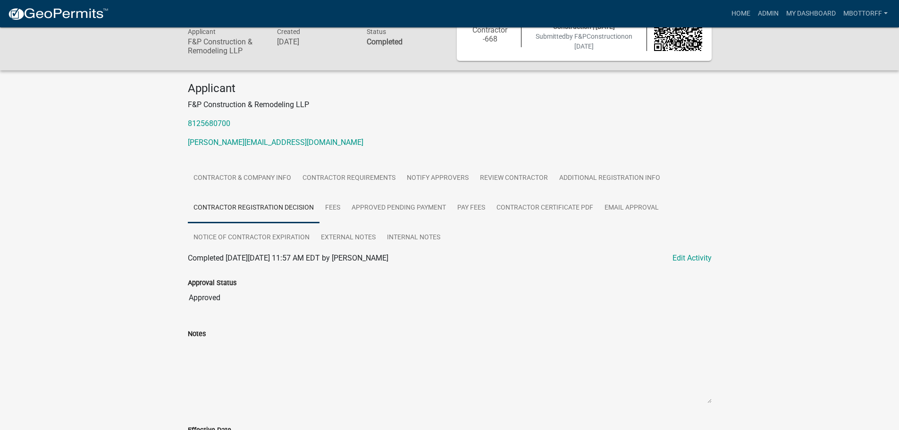
scroll to position [167, 0]
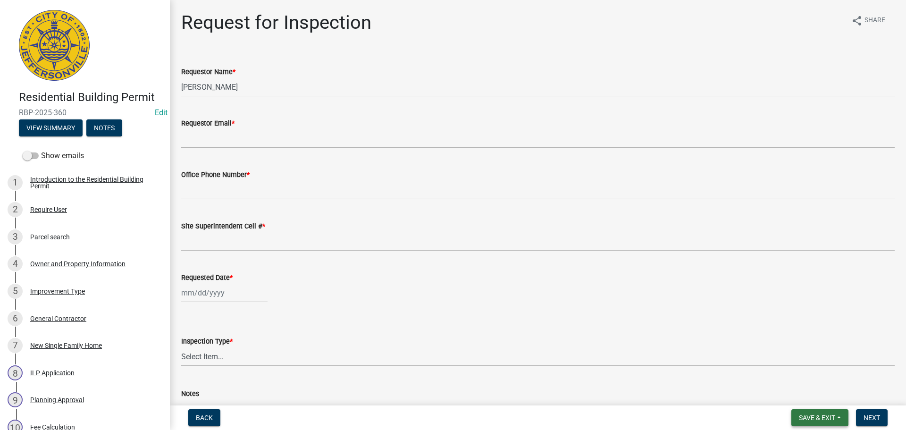
click at [805, 418] on span "Save & Exit" at bounding box center [817, 418] width 36 height 8
click at [800, 395] on button "Save & Exit" at bounding box center [811, 393] width 76 height 23
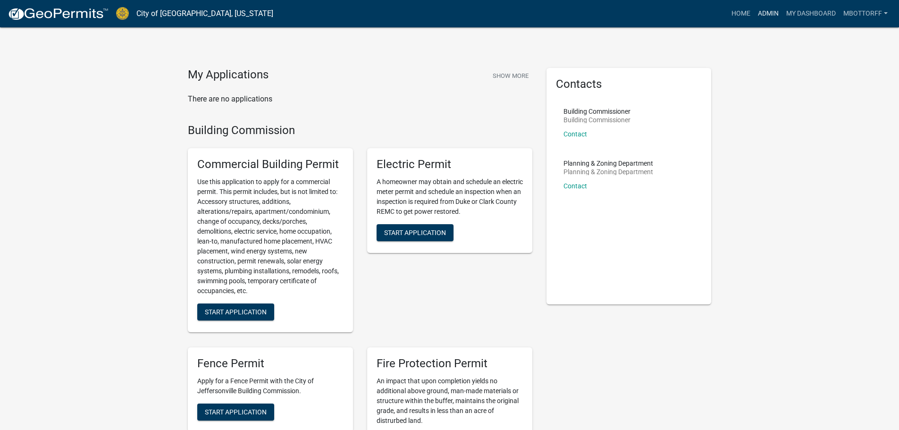
click at [766, 12] on link "Admin" at bounding box center [768, 14] width 28 height 18
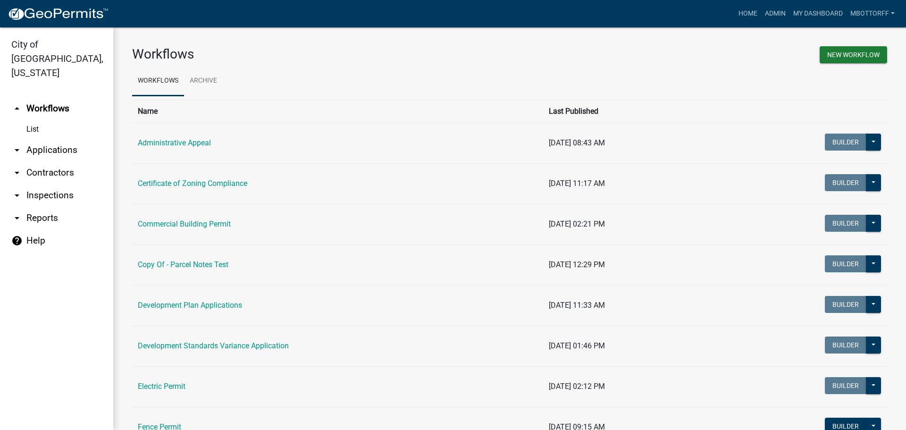
click at [49, 161] on link "arrow_drop_down Contractors" at bounding box center [56, 172] width 113 height 23
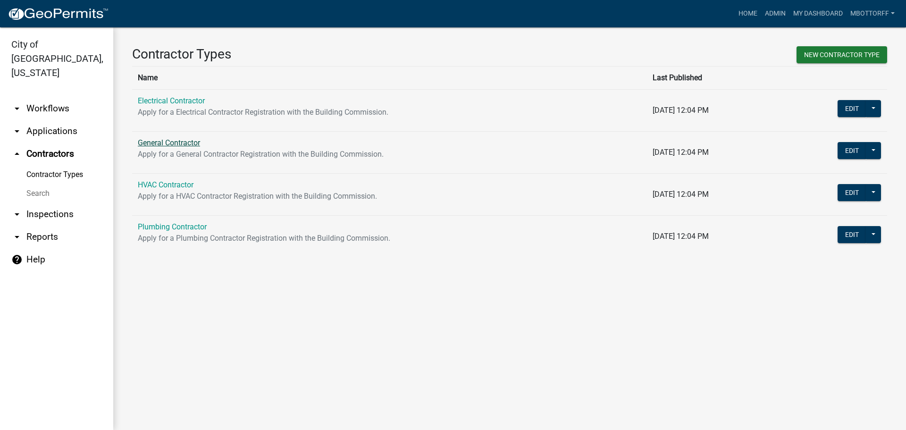
click at [166, 143] on link "General Contractor" at bounding box center [169, 142] width 62 height 9
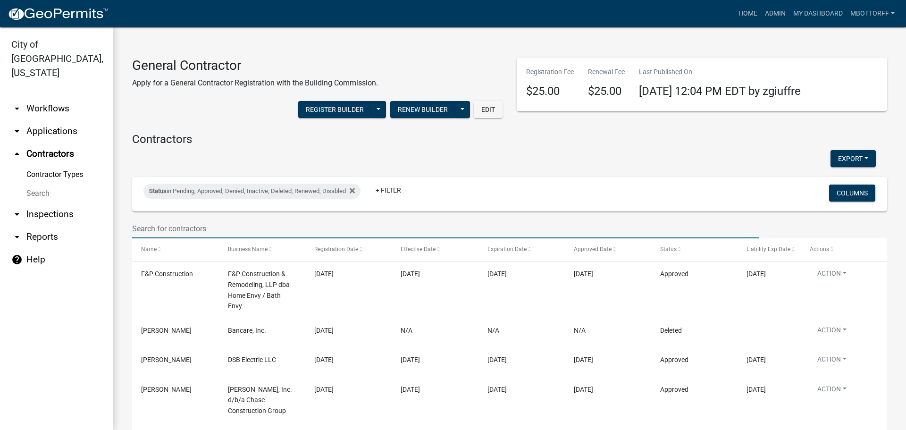
click at [148, 228] on input "text" at bounding box center [445, 228] width 627 height 19
type input "L"
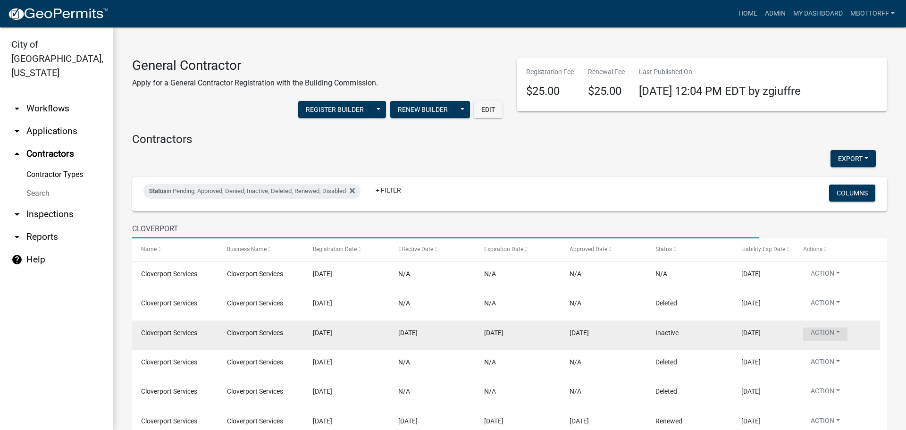
type input "CLOVERPORT"
click at [831, 332] on button "Action" at bounding box center [825, 335] width 44 height 14
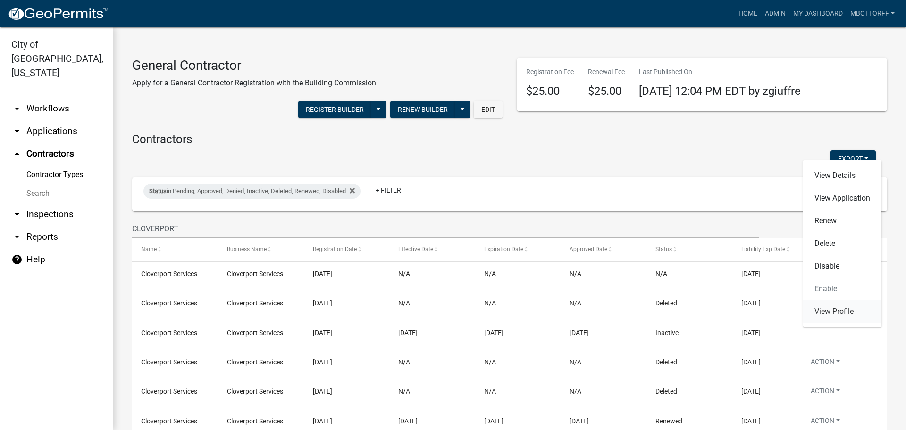
click at [829, 310] on link "View Profile" at bounding box center [842, 311] width 78 height 23
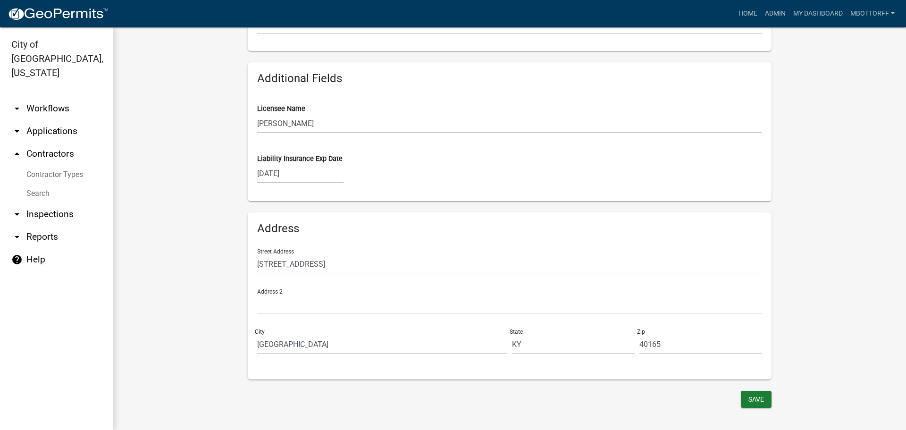
scroll to position [454, 0]
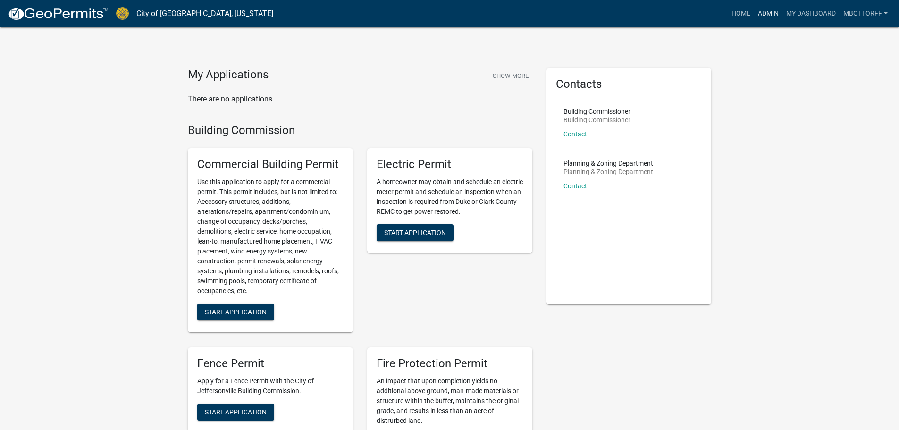
click at [765, 12] on link "Admin" at bounding box center [768, 14] width 28 height 18
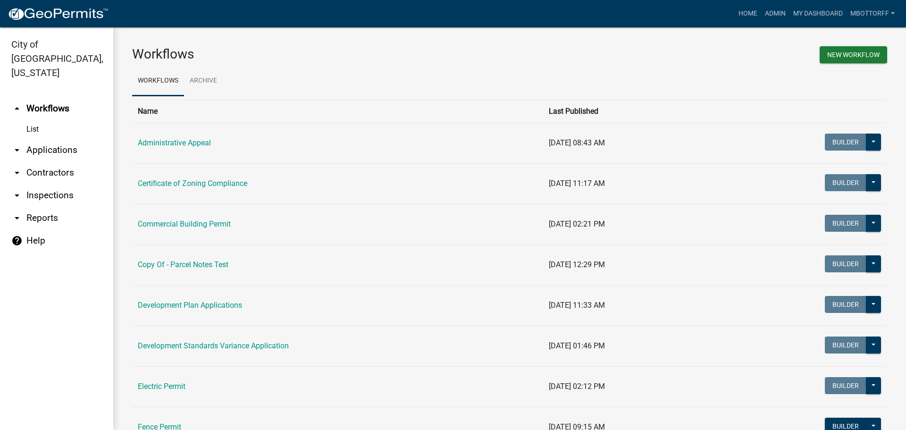
click at [40, 161] on link "arrow_drop_down Contractors" at bounding box center [56, 172] width 113 height 23
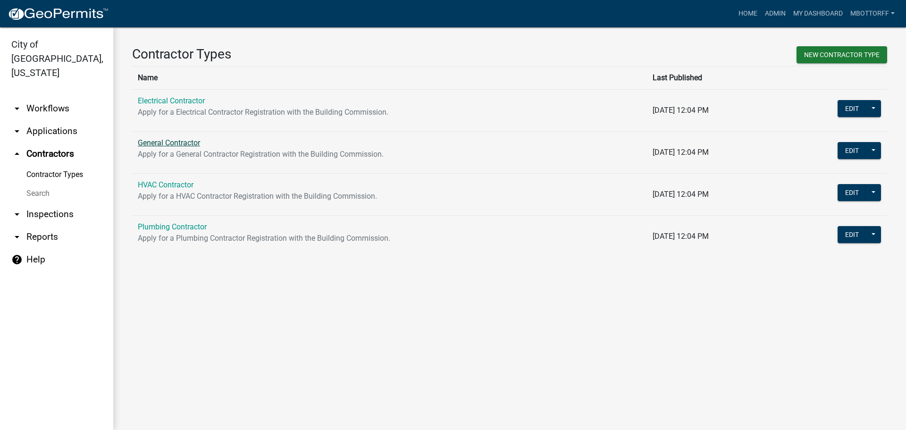
click at [172, 143] on link "General Contractor" at bounding box center [169, 142] width 62 height 9
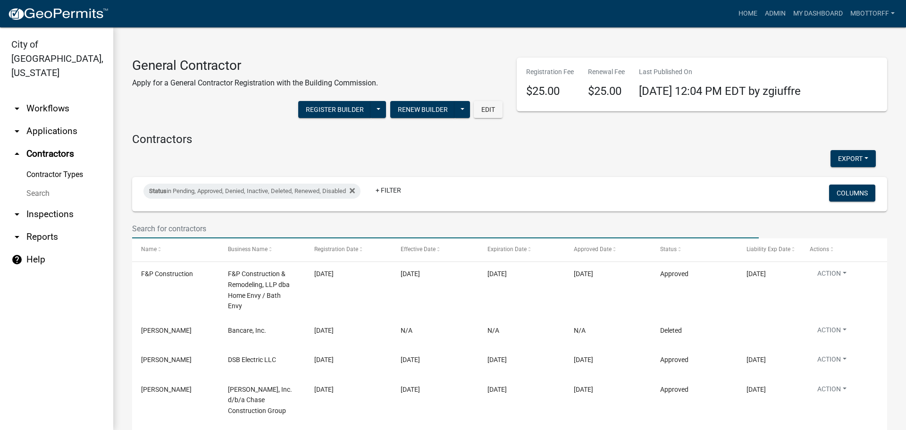
click at [171, 227] on input "text" at bounding box center [445, 228] width 627 height 19
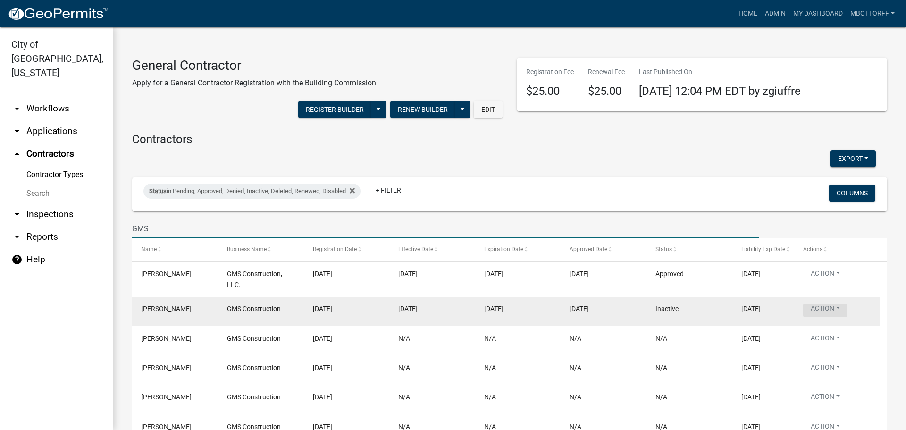
type input "GMS"
click at [836, 307] on button "Action" at bounding box center [825, 310] width 44 height 14
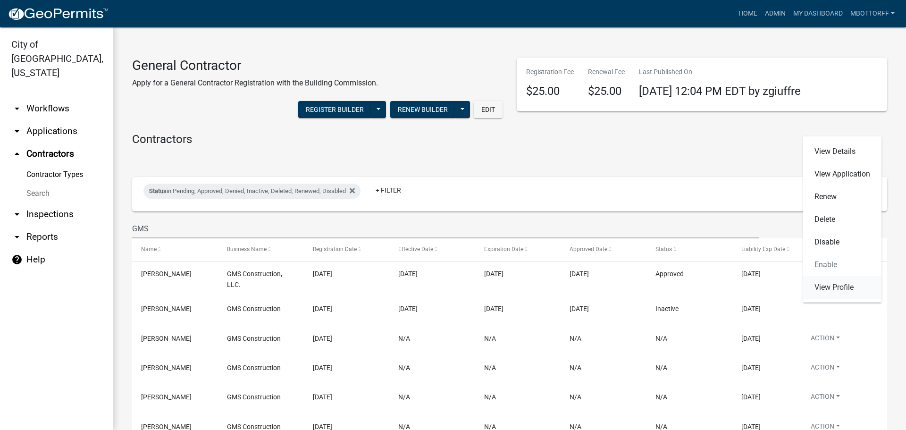
click at [826, 286] on link "View Profile" at bounding box center [842, 287] width 78 height 23
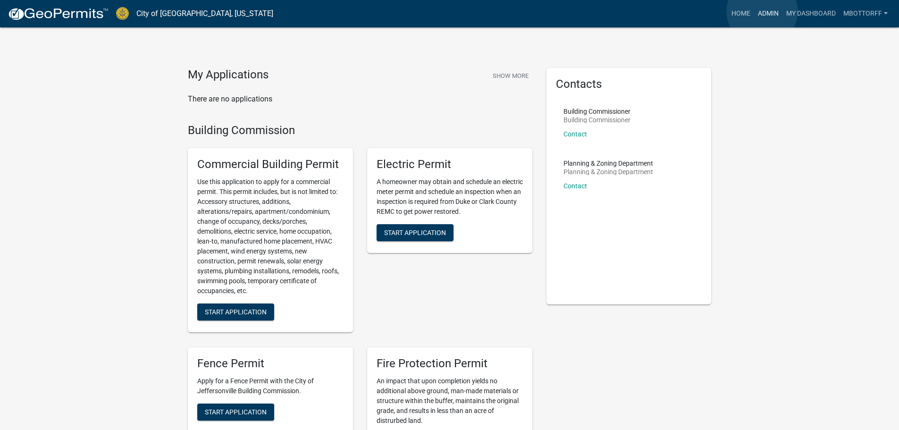
click at [762, 11] on link "Admin" at bounding box center [768, 14] width 28 height 18
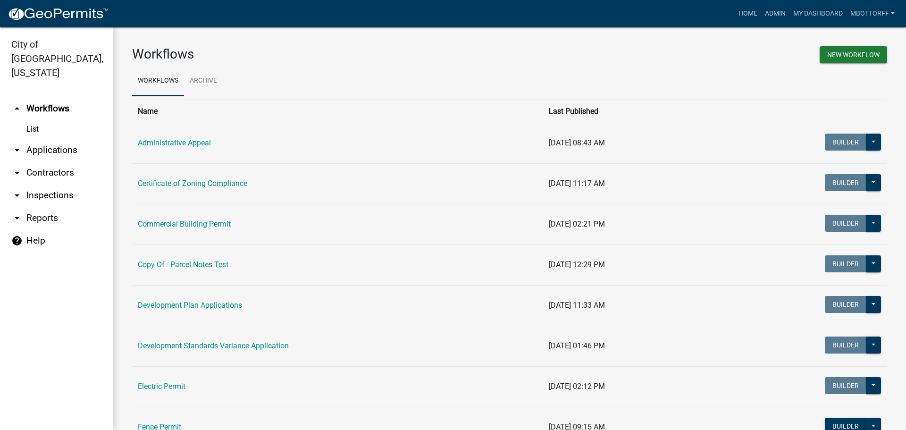
click at [41, 139] on link "arrow_drop_down Applications" at bounding box center [56, 150] width 113 height 23
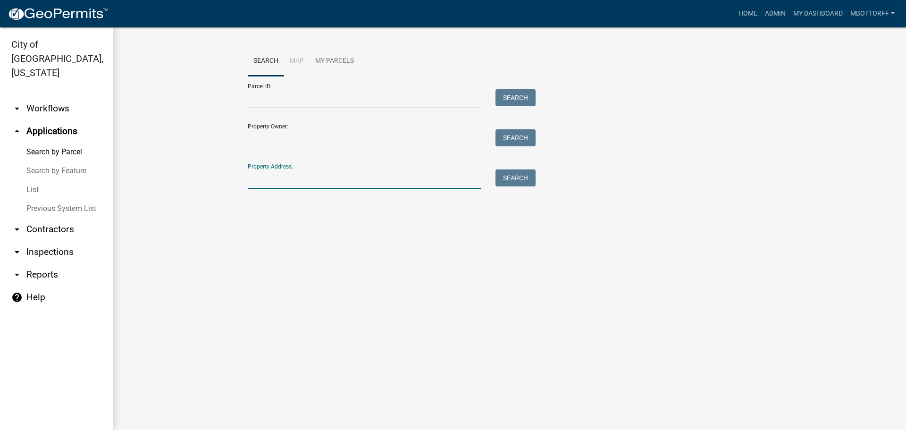
click at [327, 180] on input "Property Address:" at bounding box center [365, 178] width 234 height 19
type input "7995 [PERSON_NAME]"
click at [514, 178] on button "Search" at bounding box center [516, 177] width 40 height 17
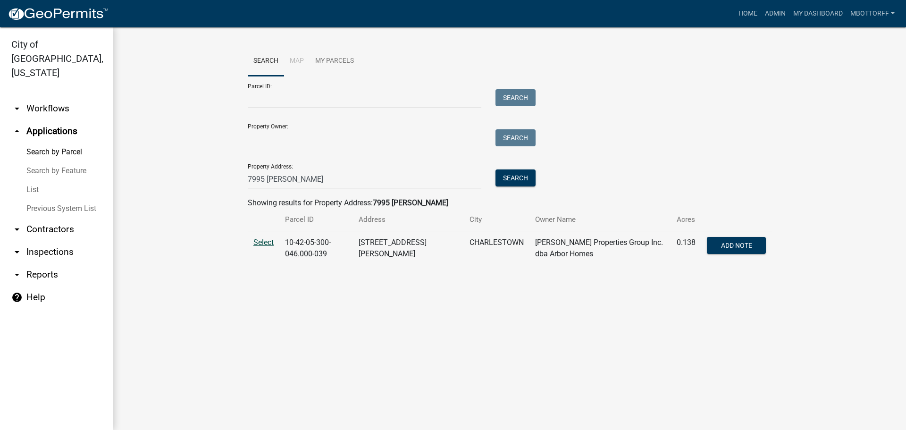
click at [267, 244] on span "Select" at bounding box center [263, 242] width 20 height 9
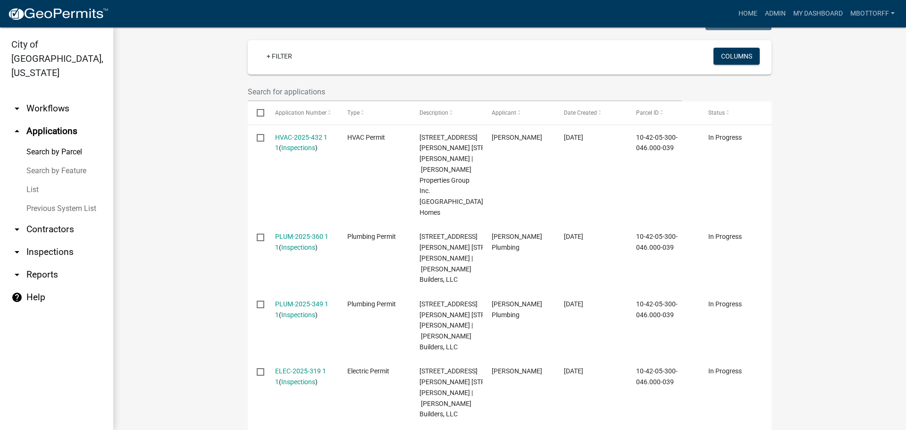
scroll to position [283, 0]
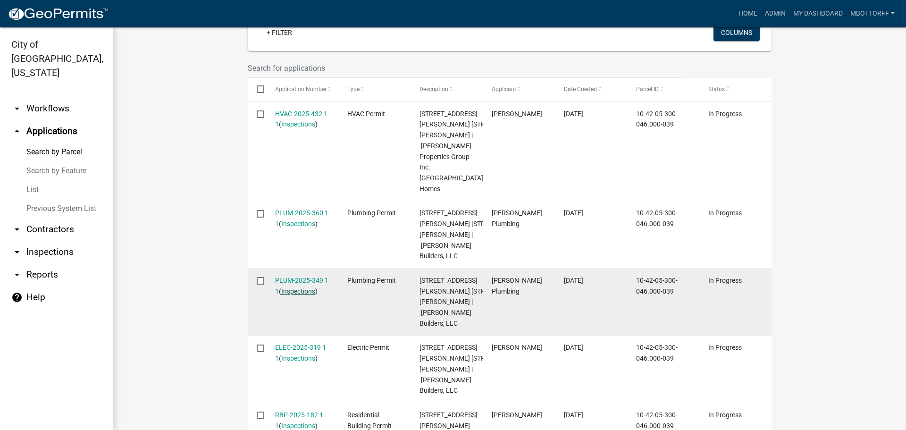
click at [306, 287] on link "Inspections" at bounding box center [298, 291] width 34 height 8
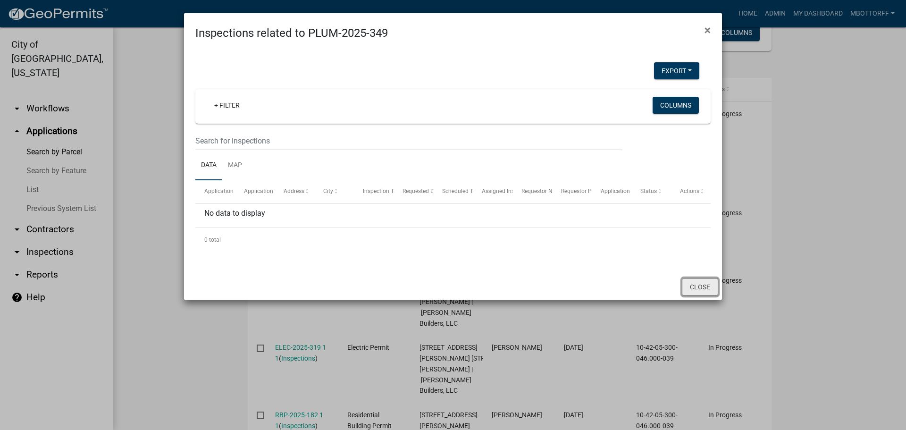
click at [699, 286] on button "Close" at bounding box center [700, 287] width 36 height 18
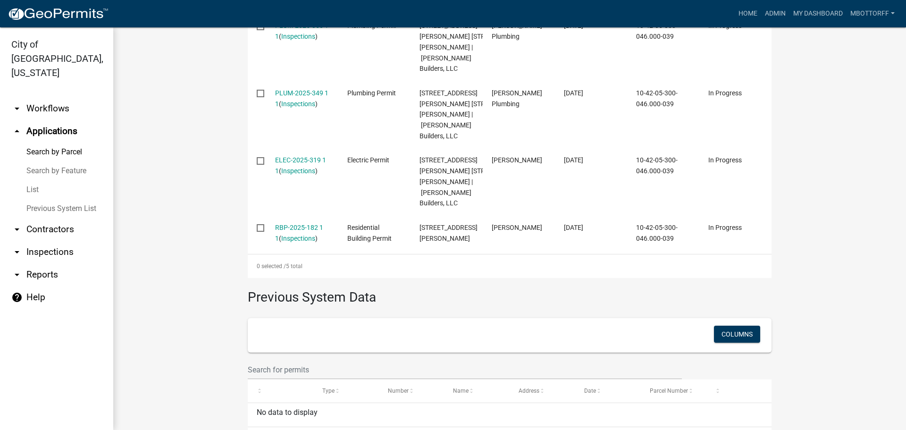
scroll to position [499, 0]
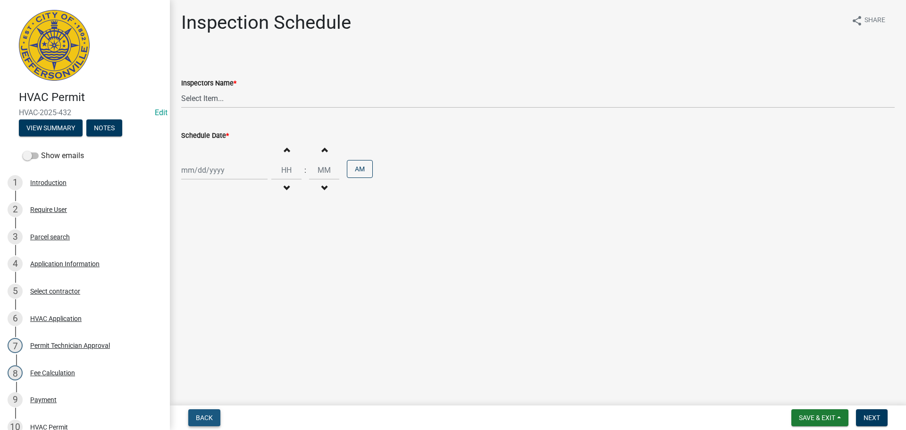
click at [202, 417] on span "Back" at bounding box center [204, 418] width 17 height 8
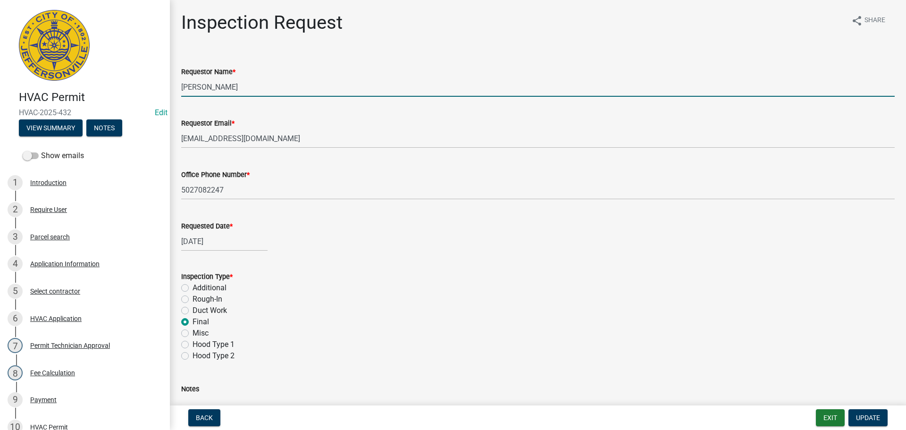
drag, startPoint x: 202, startPoint y: 77, endPoint x: 127, endPoint y: 72, distance: 74.8
click at [129, 72] on div "HVAC Permit HVAC-2025-432 Edit View Summary Notes Show emails 1 Introduction 2 …" at bounding box center [453, 215] width 906 height 430
type input "[PERSON_NAME]"
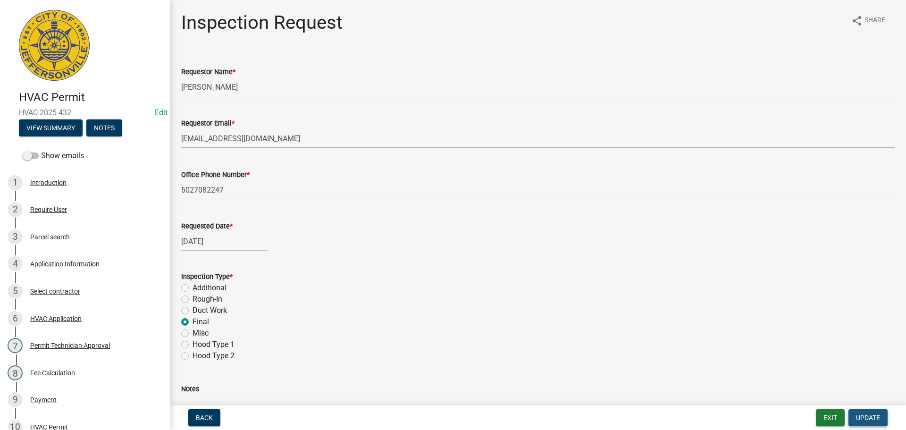
click at [863, 415] on span "Update" at bounding box center [868, 418] width 24 height 8
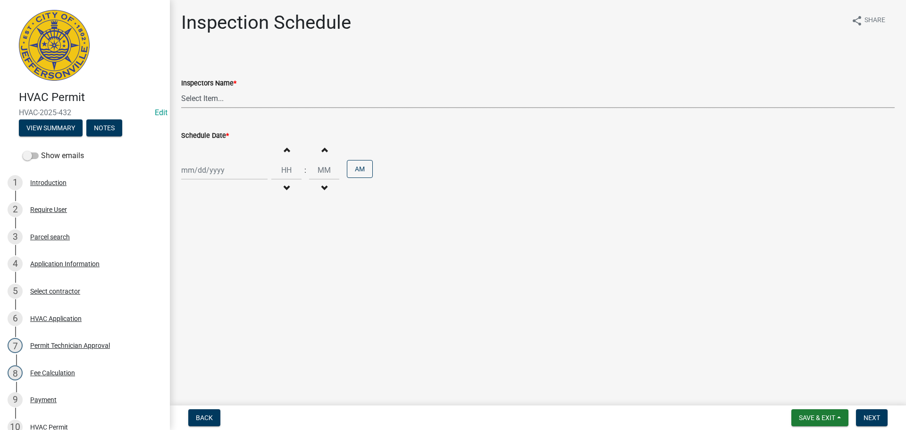
click at [193, 100] on select "Select Item... [PERSON_NAME] ([PERSON_NAME]) [PERSON_NAME] ([PERSON_NAME]) mkru…" at bounding box center [538, 98] width 714 height 19
select select "13c97fbc-c819-4cee-844a-0db3d3c4db95"
click at [181, 89] on select "Select Item... [PERSON_NAME] ([PERSON_NAME]) [PERSON_NAME] ([PERSON_NAME]) mkru…" at bounding box center [538, 98] width 714 height 19
select select "9"
select select "2025"
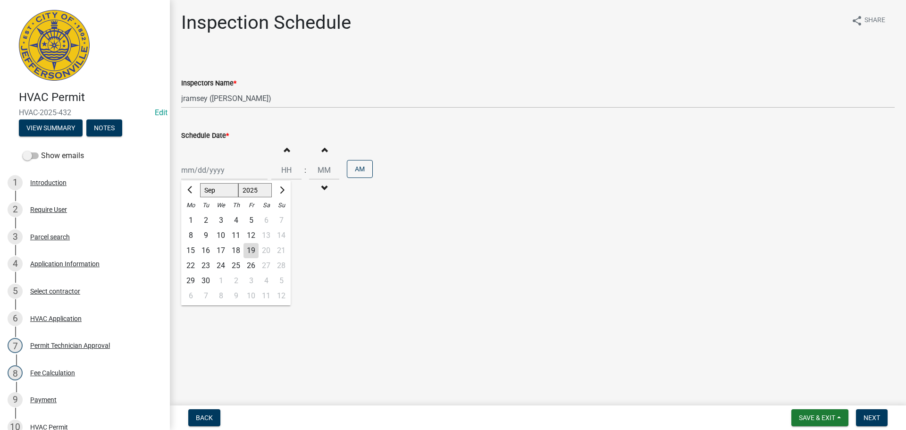
click at [206, 170] on div "[PERSON_NAME] Feb Mar Apr [PERSON_NAME][DATE] Oct Nov [DATE] 1526 1527 1528 152…" at bounding box center [224, 169] width 86 height 19
click at [188, 265] on div "22" at bounding box center [190, 265] width 15 height 15
type input "[DATE]"
click at [872, 419] on span "Next" at bounding box center [872, 418] width 17 height 8
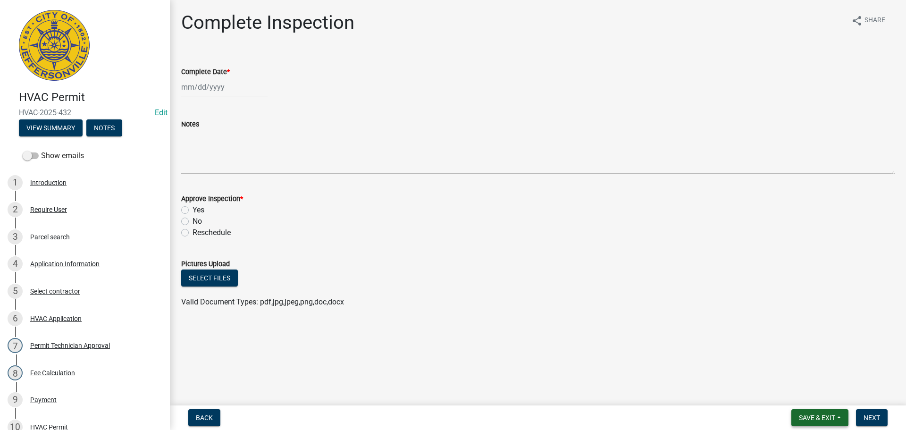
click at [803, 415] on span "Save & Exit" at bounding box center [817, 418] width 36 height 8
click at [796, 394] on button "Save & Exit" at bounding box center [811, 393] width 76 height 23
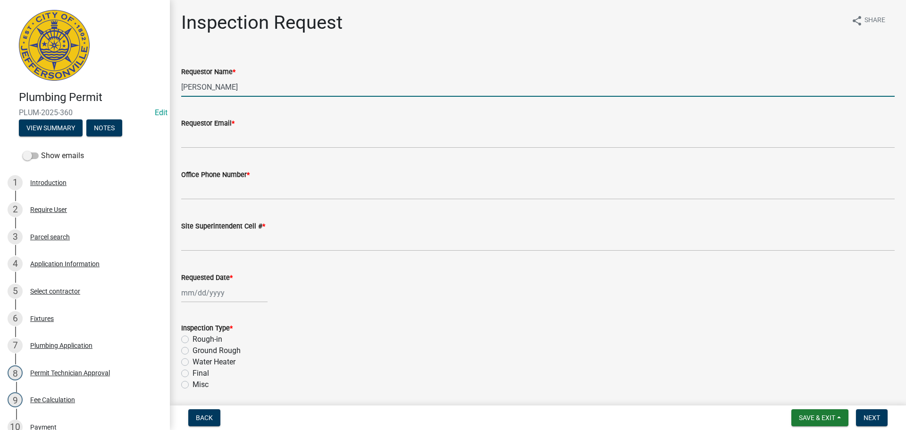
drag, startPoint x: 226, startPoint y: 90, endPoint x: 41, endPoint y: 83, distance: 185.6
click at [67, 84] on div "Plumbing Permit PLUM-2025-360 Edit View Summary Notes Show emails 1 Introductio…" at bounding box center [453, 215] width 906 height 430
type input "[PERSON_NAME]"
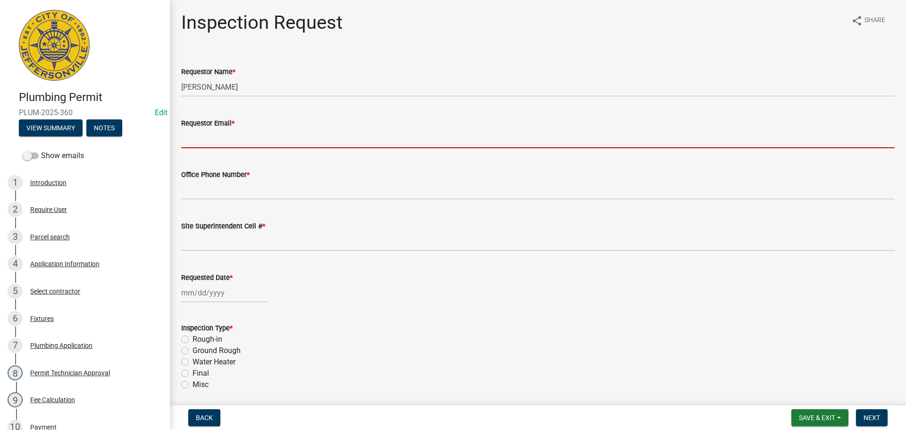
click at [210, 138] on input "Requestor Email *" at bounding box center [538, 138] width 714 height 19
type input "[EMAIL_ADDRESS][DOMAIN_NAME]"
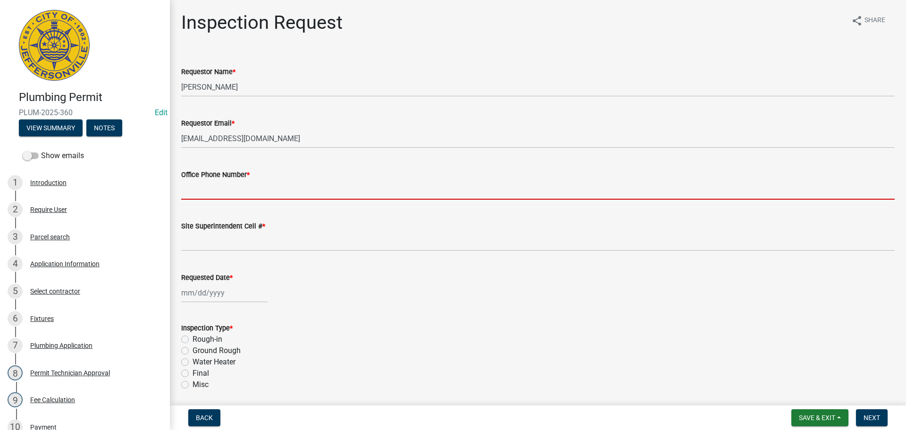
click at [207, 183] on input "Office Phone Number *" at bounding box center [538, 189] width 714 height 19
type input "[PHONE_NUMBER]"
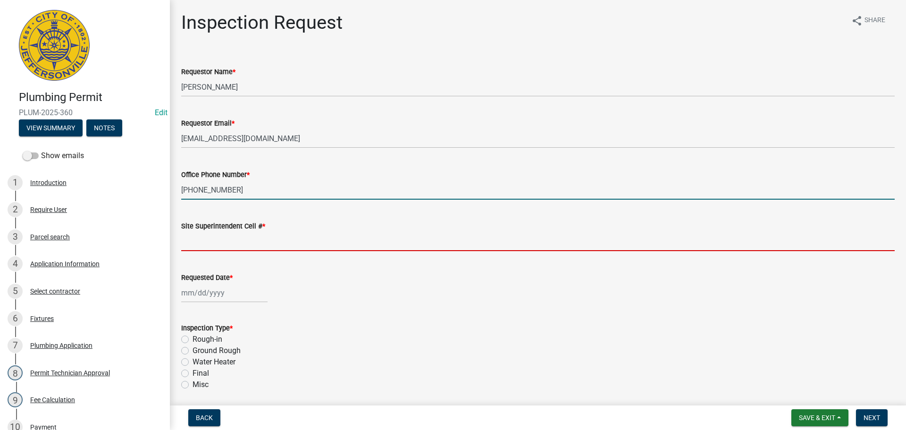
click at [204, 236] on input "Site Superintendent Cell # *" at bounding box center [538, 241] width 714 height 19
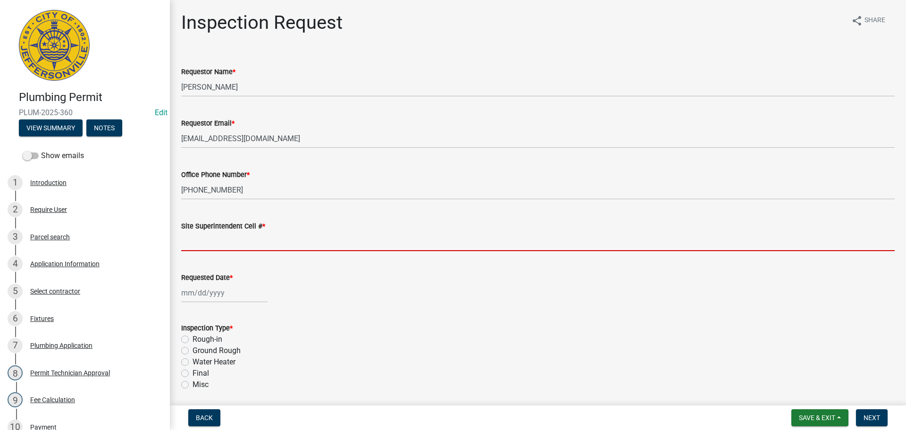
type input "SAME"
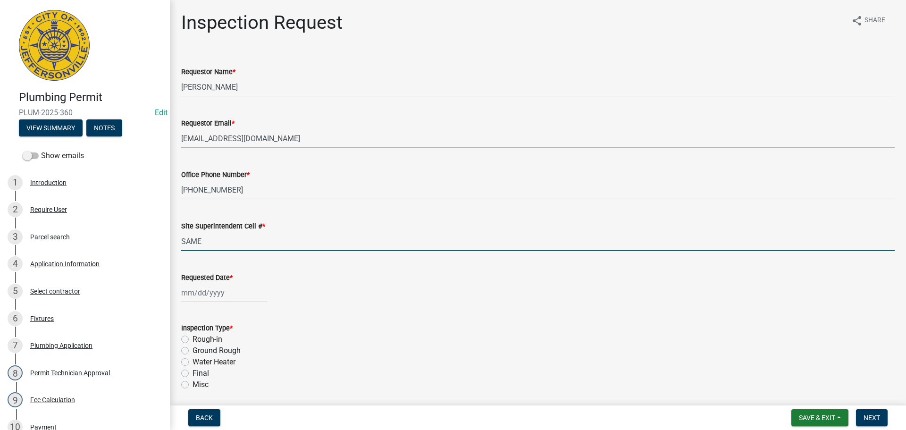
click at [211, 286] on div at bounding box center [224, 292] width 86 height 19
select select "9"
select select "2025"
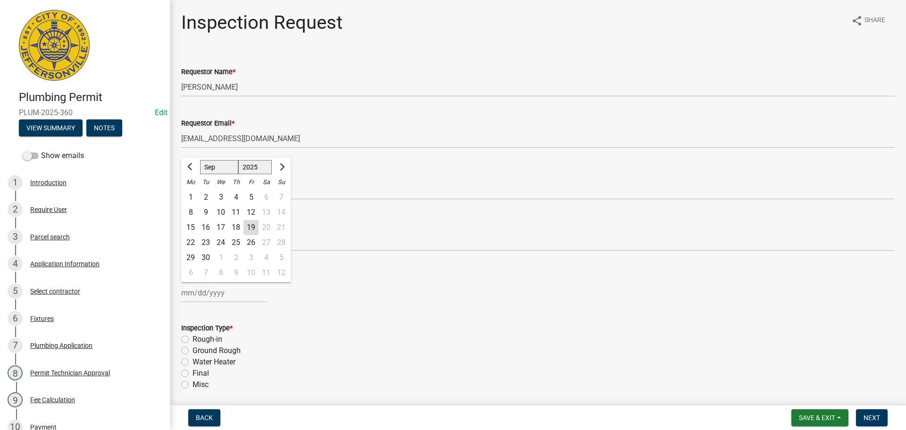
click at [188, 243] on div "22" at bounding box center [190, 242] width 15 height 15
type input "[DATE]"
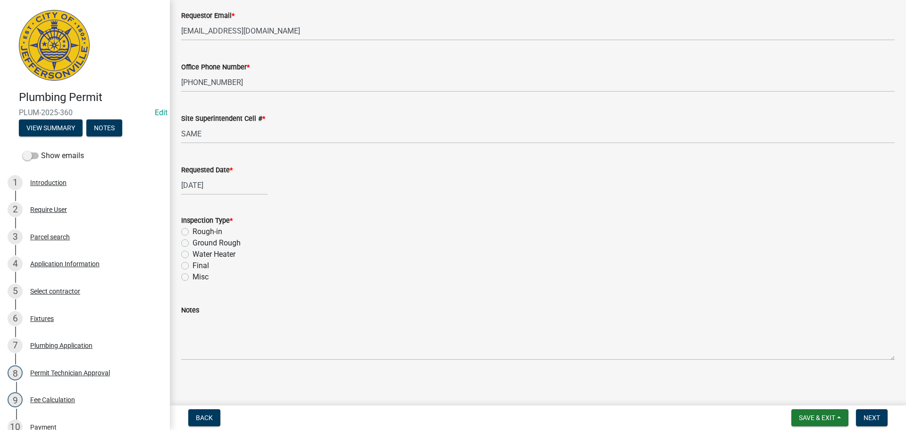
scroll to position [110, 0]
drag, startPoint x: 184, startPoint y: 264, endPoint x: 315, endPoint y: 298, distance: 136.1
click at [193, 264] on label "Final" at bounding box center [201, 262] width 17 height 11
click at [193, 263] on input "Final" at bounding box center [196, 260] width 6 height 6
radio input "true"
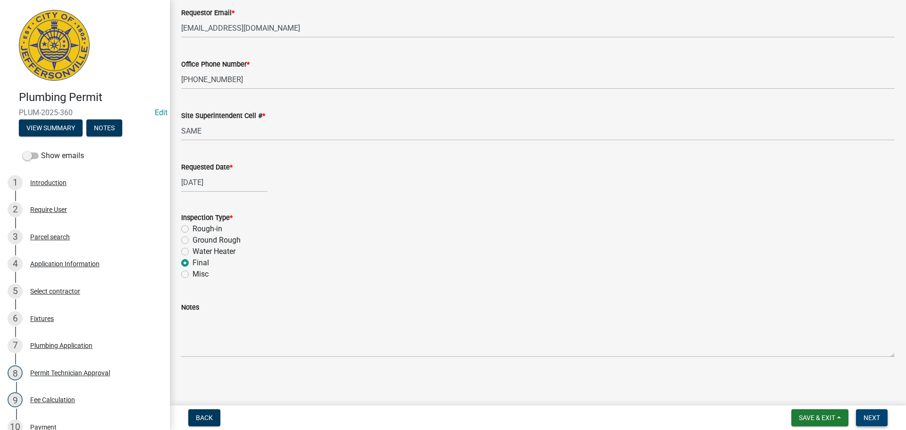
click at [857, 416] on button "Next" at bounding box center [872, 417] width 32 height 17
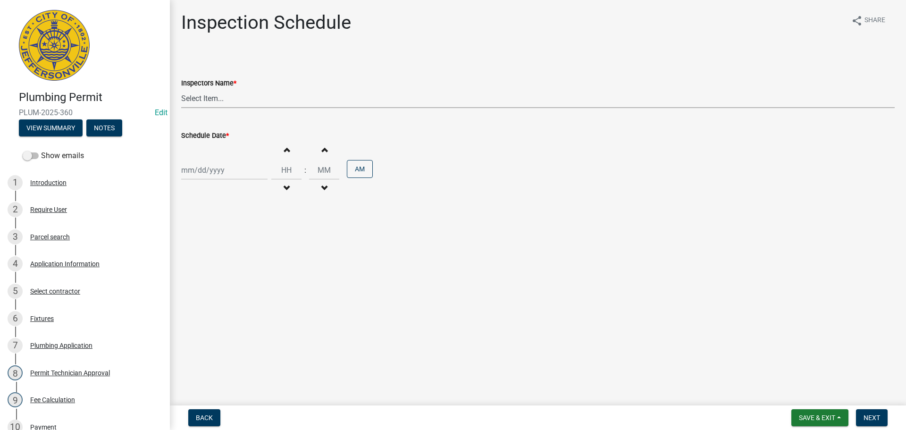
click at [200, 94] on select "Select Item... [PERSON_NAME] ([PERSON_NAME]) [PERSON_NAME] ([PERSON_NAME]) mkru…" at bounding box center [538, 98] width 714 height 19
select select "13c97fbc-c819-4cee-844a-0db3d3c4db95"
click at [181, 89] on select "Select Item... [PERSON_NAME] ([PERSON_NAME]) [PERSON_NAME] ([PERSON_NAME]) mkru…" at bounding box center [538, 98] width 714 height 19
click at [195, 164] on div at bounding box center [224, 169] width 86 height 19
select select "9"
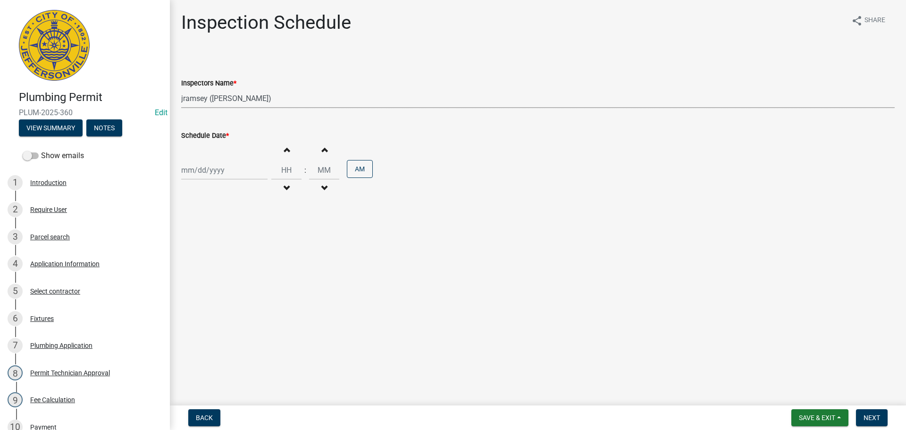
select select "2025"
click at [192, 266] on div "22" at bounding box center [190, 265] width 15 height 15
type input "[DATE]"
click at [883, 421] on button "Next" at bounding box center [872, 417] width 32 height 17
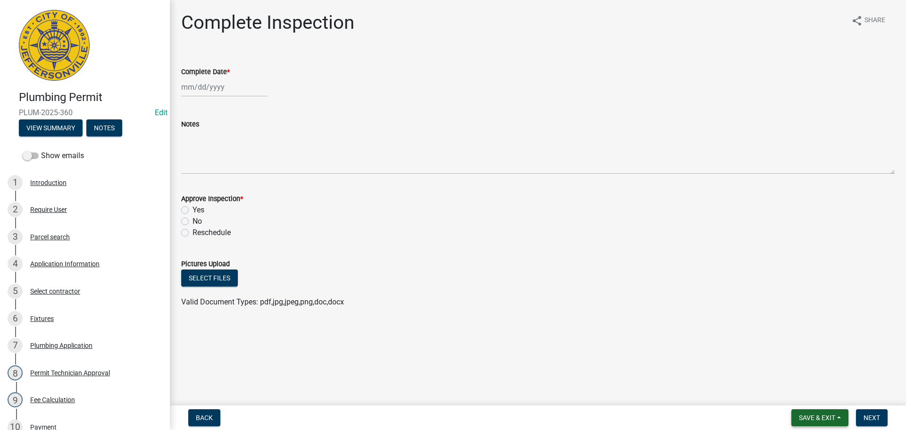
click at [804, 420] on span "Save & Exit" at bounding box center [817, 418] width 36 height 8
click at [797, 391] on button "Save & Exit" at bounding box center [811, 393] width 76 height 23
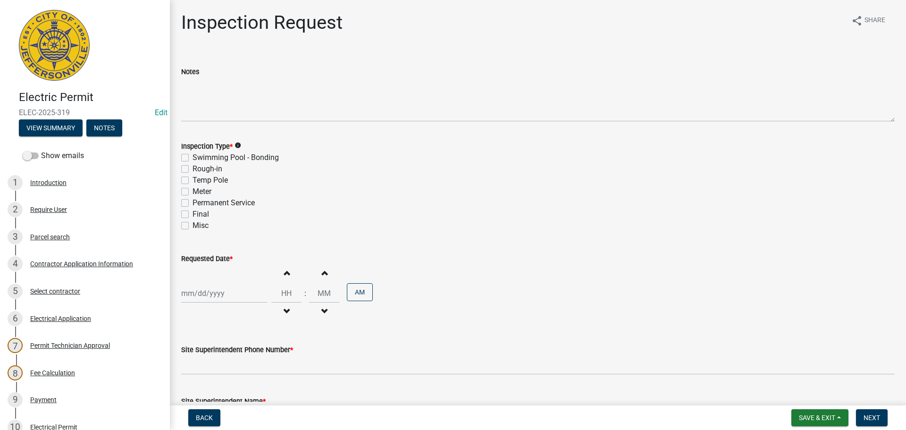
click at [193, 213] on label "Final" at bounding box center [201, 214] width 17 height 11
click at [193, 213] on input "Final" at bounding box center [196, 212] width 6 height 6
checkbox input "true"
checkbox input "false"
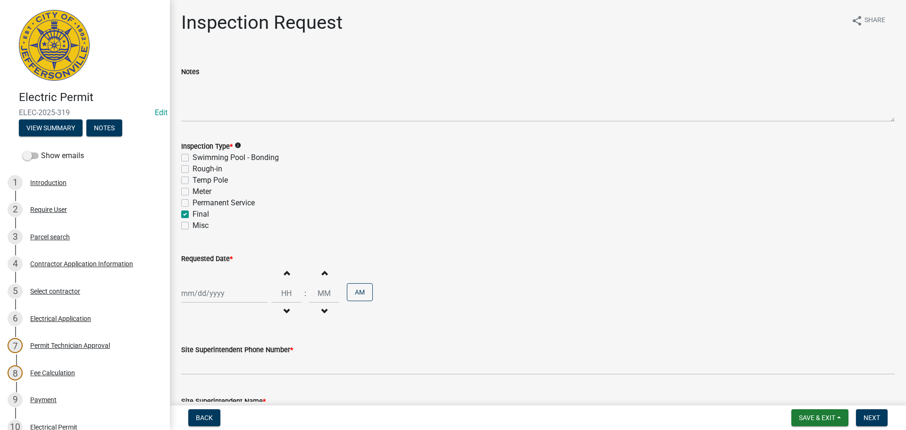
checkbox input "false"
checkbox input "true"
checkbox input "false"
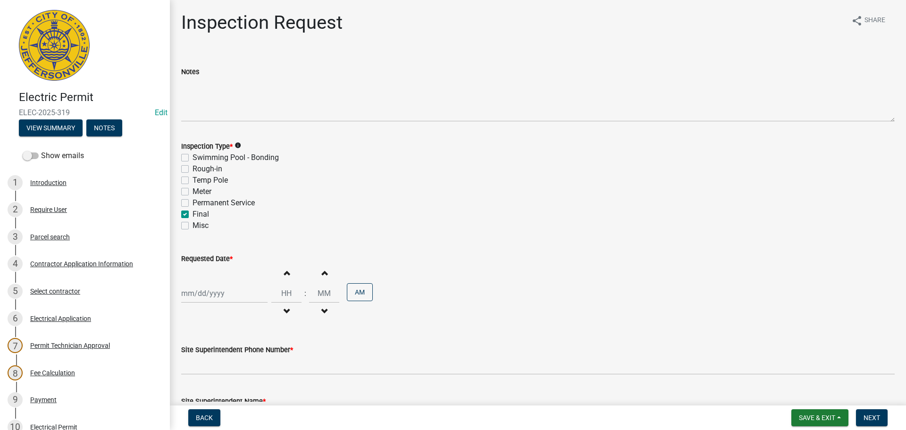
select select "9"
select select "2025"
click at [200, 293] on div "[PERSON_NAME] Feb Mar Apr [PERSON_NAME][DATE] Oct Nov [DATE] 1526 1527 1528 152…" at bounding box center [224, 293] width 86 height 19
click at [188, 240] on div "22" at bounding box center [190, 243] width 15 height 15
type input "[DATE]"
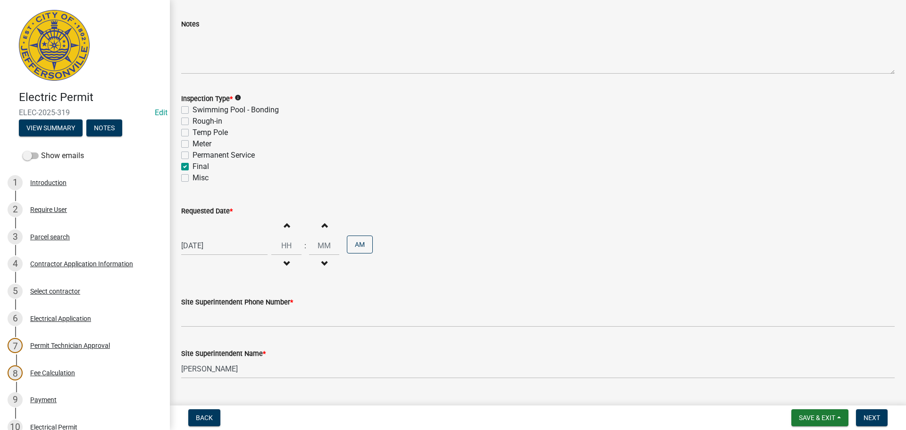
scroll to position [120, 0]
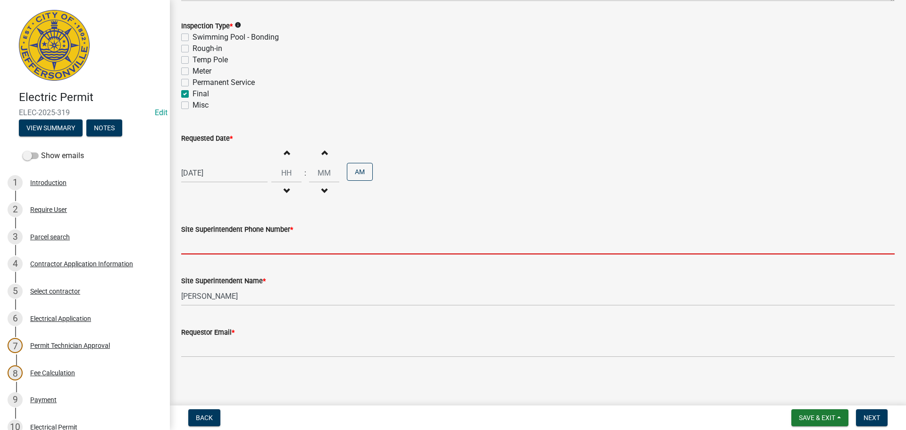
click at [202, 246] on input "Site Superintendent Phone Number *" at bounding box center [538, 244] width 714 height 19
type input "[PHONE_NUMBER]"
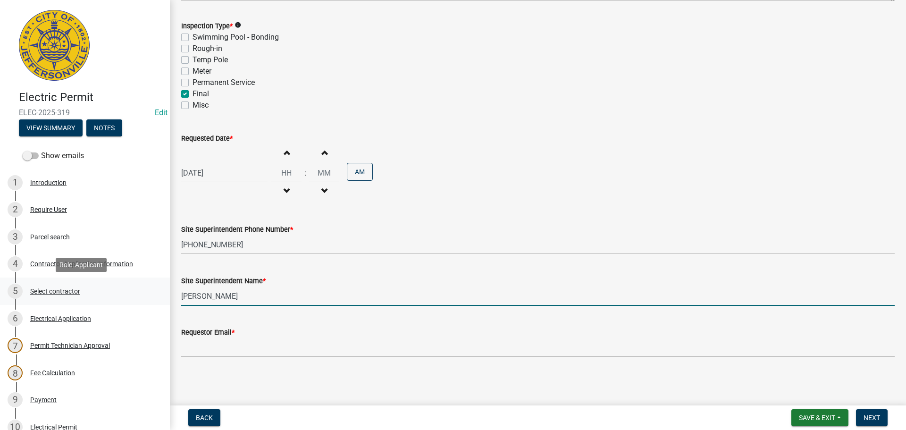
drag, startPoint x: 212, startPoint y: 293, endPoint x: 109, endPoint y: 280, distance: 103.2
click at [118, 283] on div "Electric Permit ELEC-2025-319 Edit View Summary Notes Show emails 1 Introductio…" at bounding box center [453, 215] width 906 height 430
type input "[PERSON_NAME]"
drag, startPoint x: 190, startPoint y: 337, endPoint x: 195, endPoint y: 339, distance: 6.0
click at [192, 339] on form "Requestor Email *" at bounding box center [538, 342] width 714 height 31
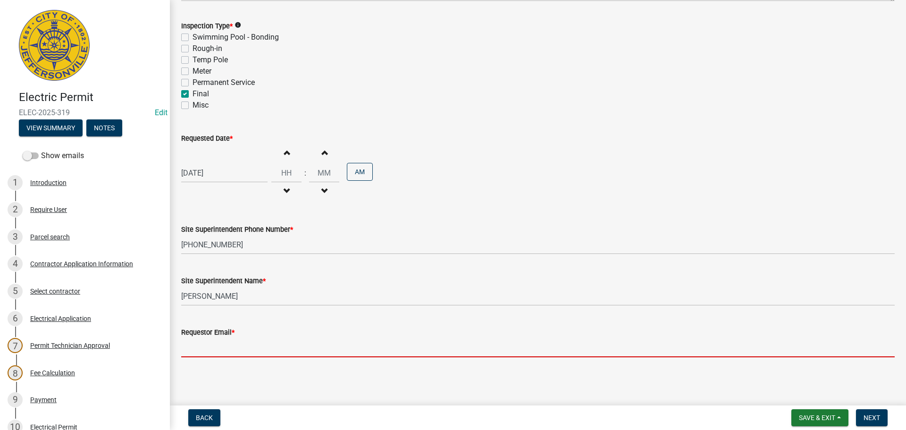
click at [223, 349] on input "Requestor Email *" at bounding box center [538, 347] width 714 height 19
type input "[EMAIL_ADDRESS][DOMAIN_NAME]"
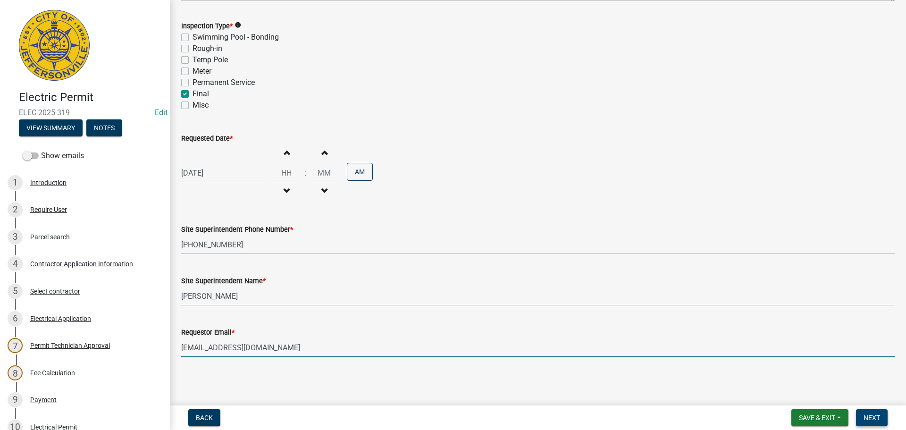
click at [870, 413] on button "Next" at bounding box center [872, 417] width 32 height 17
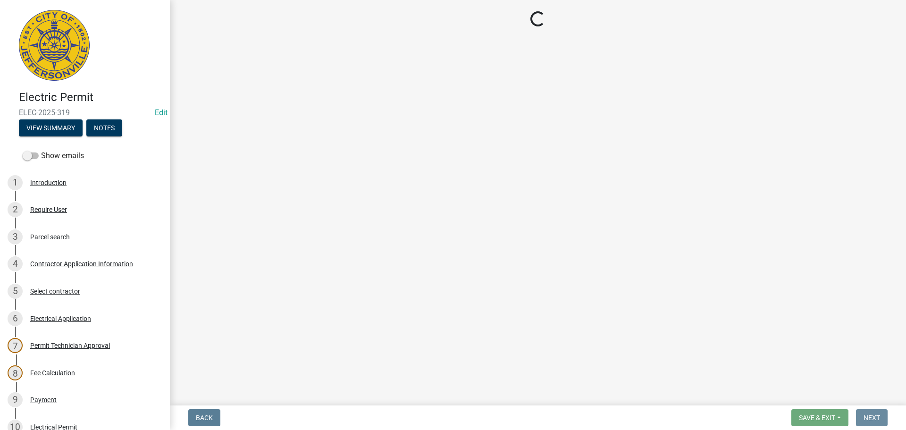
scroll to position [0, 0]
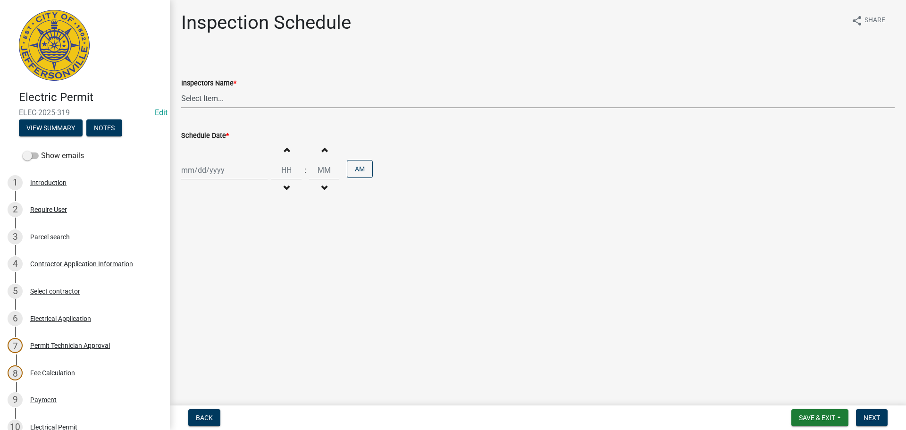
click at [198, 99] on select "Select Item... [PERSON_NAME] ([PERSON_NAME]) [PERSON_NAME] ([PERSON_NAME]) mkru…" at bounding box center [538, 98] width 714 height 19
select select "7b0b9f25-f402-4148-9522-9b9b34b3e885"
click at [181, 89] on select "Select Item... [PERSON_NAME] ([PERSON_NAME]) [PERSON_NAME] ([PERSON_NAME]) mkru…" at bounding box center [538, 98] width 714 height 19
select select "9"
select select "2025"
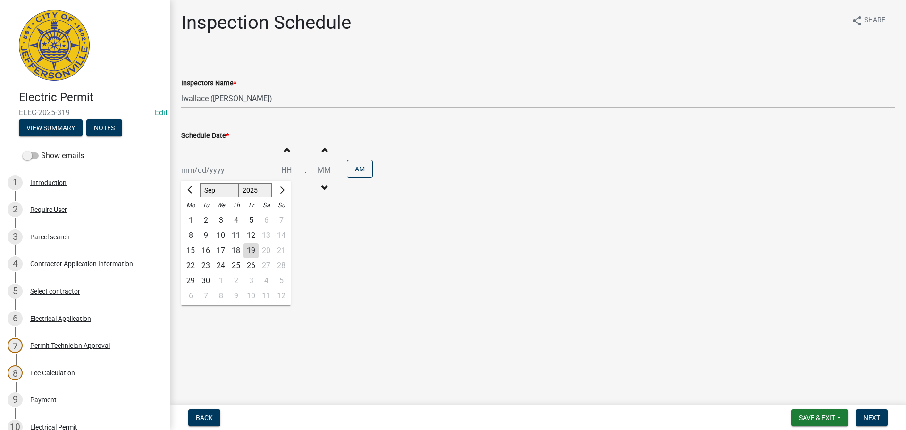
click at [199, 168] on div "[PERSON_NAME] Feb Mar Apr [PERSON_NAME][DATE] Oct Nov [DATE] 1526 1527 1528 152…" at bounding box center [224, 169] width 86 height 19
click at [193, 265] on div "22" at bounding box center [190, 265] width 15 height 15
type input "[DATE]"
click at [880, 420] on span "Next" at bounding box center [872, 418] width 17 height 8
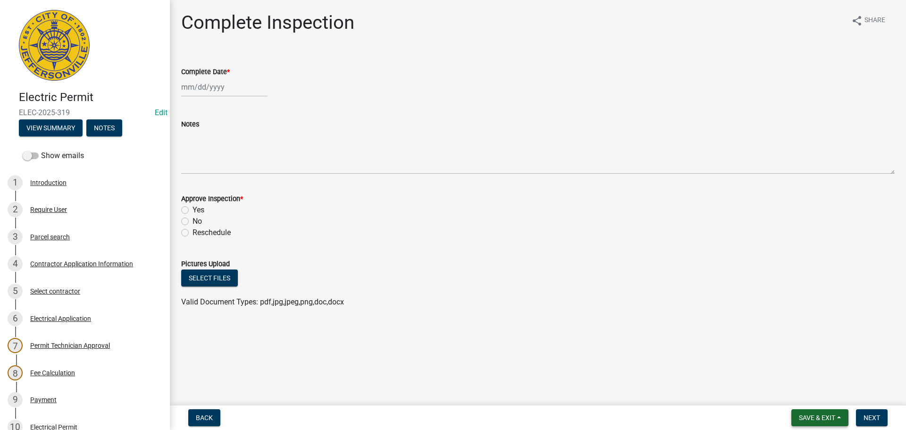
click at [803, 417] on span "Save & Exit" at bounding box center [817, 418] width 36 height 8
click at [802, 396] on button "Save & Exit" at bounding box center [811, 393] width 76 height 23
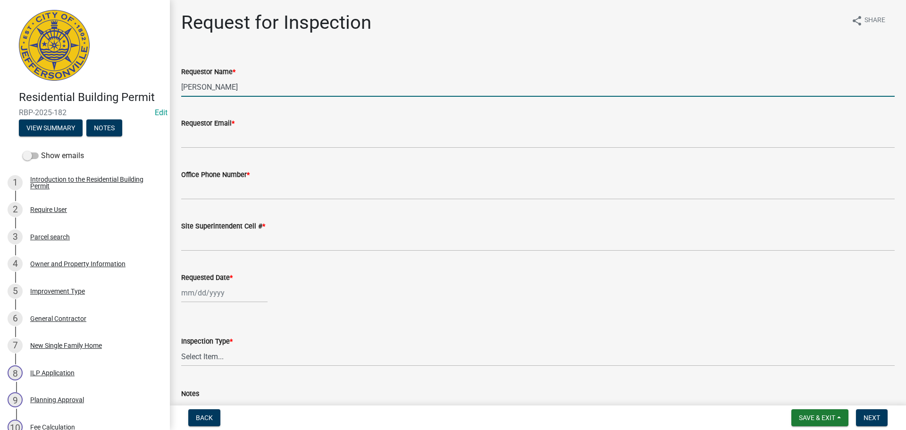
drag, startPoint x: 223, startPoint y: 87, endPoint x: 67, endPoint y: 73, distance: 157.4
click at [87, 77] on div "Residential Building Permit RBP-2025-182 Edit View Summary Notes Show emails 1 …" at bounding box center [453, 215] width 906 height 430
type input "[PERSON_NAME]"
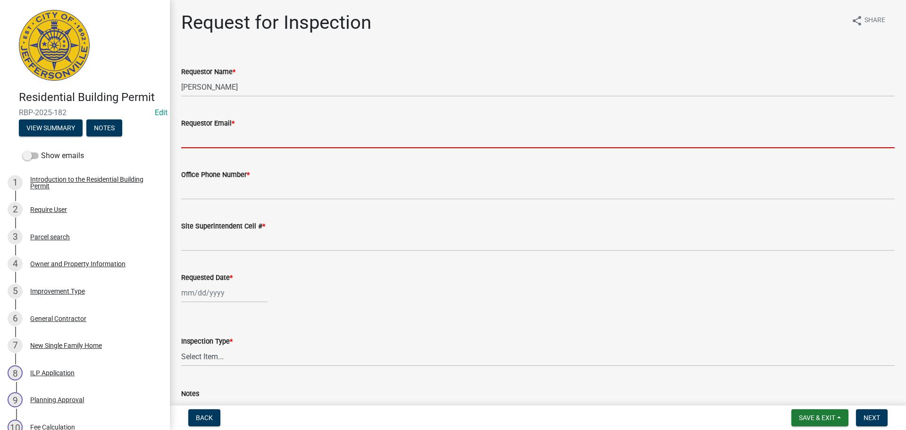
click at [200, 140] on input "Requestor Email *" at bounding box center [538, 138] width 714 height 19
type input "[EMAIL_ADDRESS][DOMAIN_NAME]"
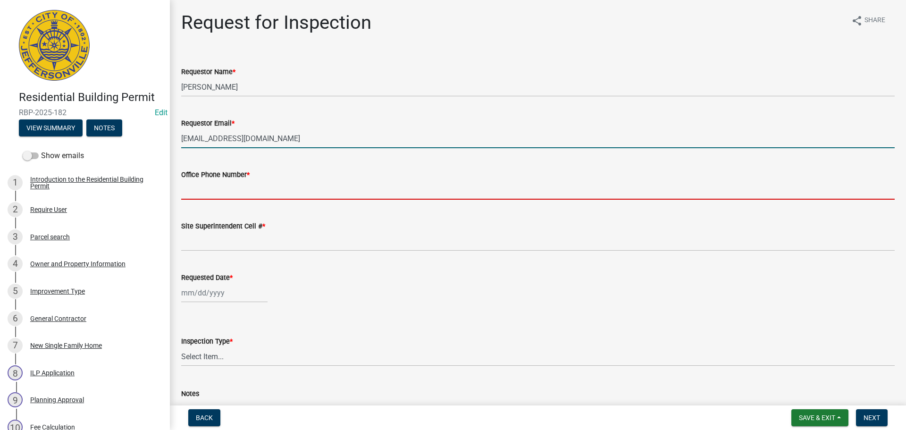
click at [224, 181] on input "Office Phone Number *" at bounding box center [538, 189] width 714 height 19
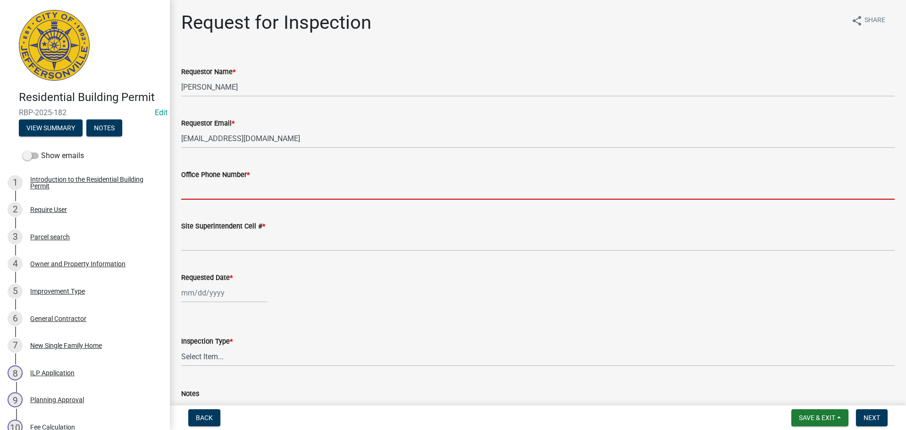
type input "[PHONE_NUMBER]"
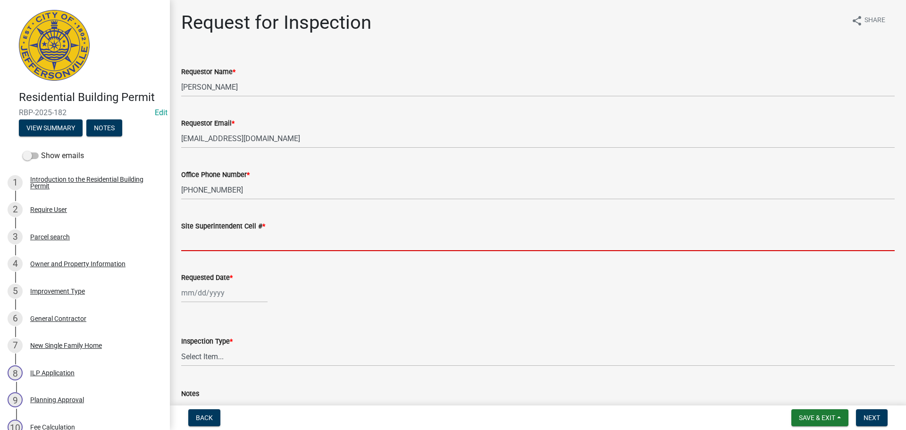
click at [222, 240] on input "Site Superintendent Cell # *" at bounding box center [538, 241] width 714 height 19
type input "SAME"
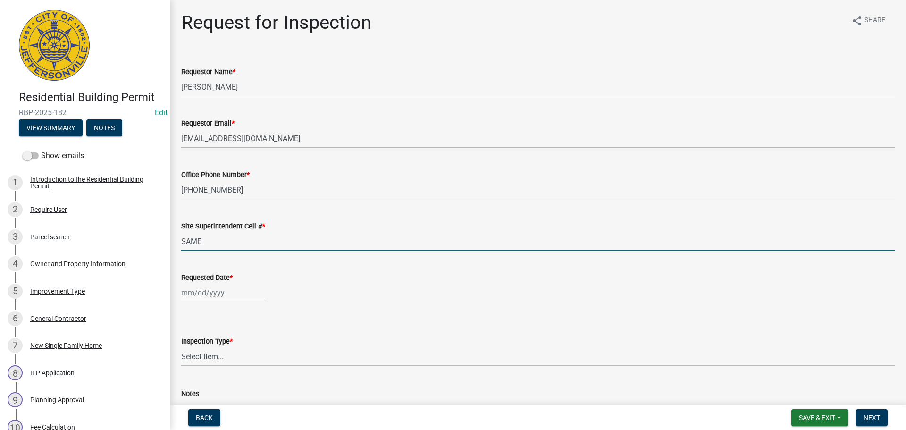
select select "9"
select select "2025"
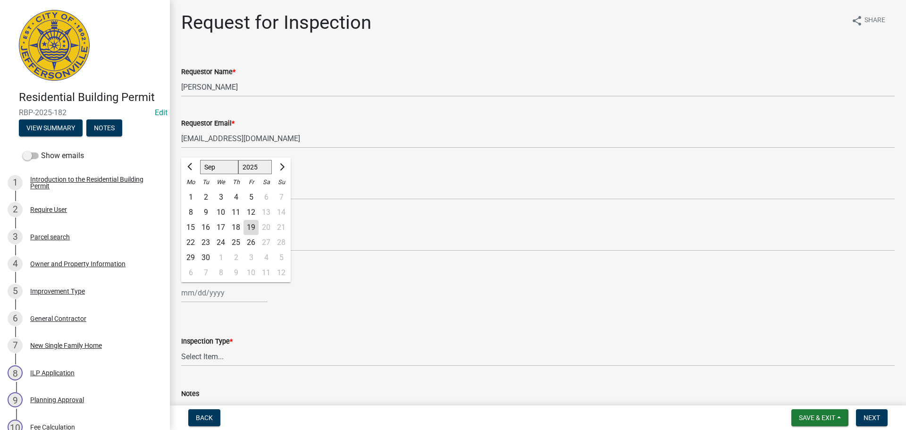
click at [205, 287] on div "[PERSON_NAME] Feb Mar Apr [PERSON_NAME][DATE] Oct Nov [DATE] 1526 1527 1528 152…" at bounding box center [224, 292] width 86 height 19
drag, startPoint x: 190, startPoint y: 243, endPoint x: 211, endPoint y: 250, distance: 22.7
click at [190, 243] on div "22" at bounding box center [190, 242] width 15 height 15
type input "[DATE]"
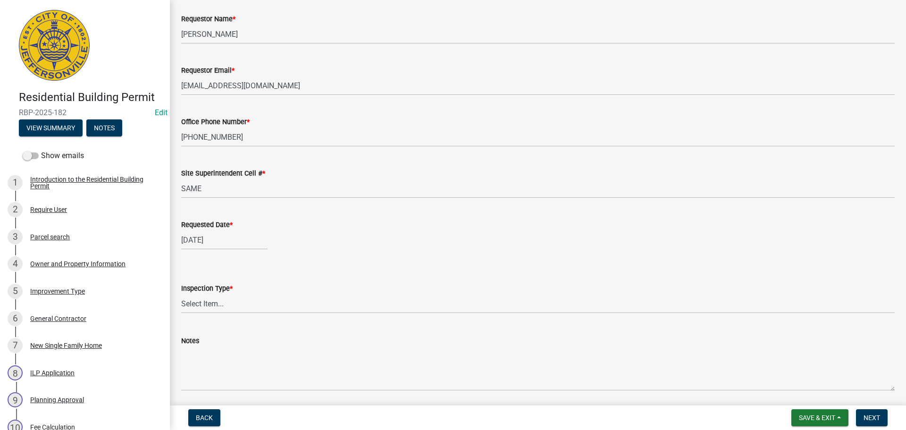
scroll to position [86, 0]
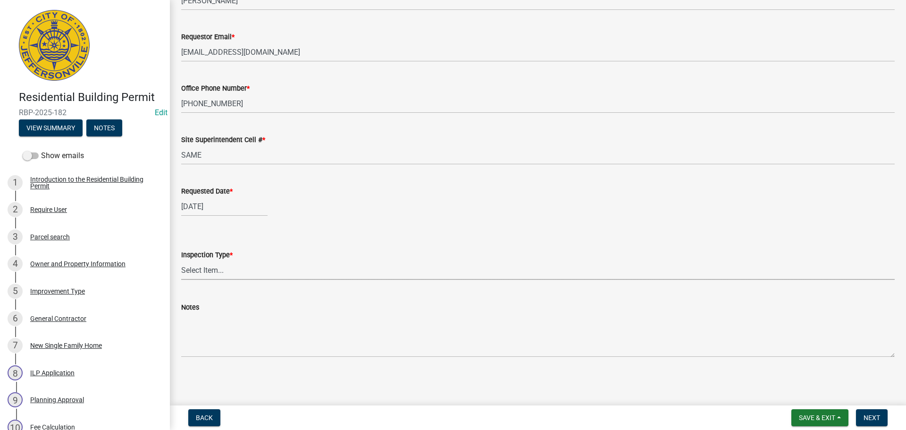
click at [191, 269] on select "Select Item... Footer Foundation Framing Final" at bounding box center [538, 270] width 714 height 19
click at [181, 261] on select "Select Item... Footer Foundation Framing Final" at bounding box center [538, 270] width 714 height 19
select select "8ea0f6e5-dde7-4881-a999-02519822ccbf"
click at [869, 414] on span "Next" at bounding box center [872, 418] width 17 height 8
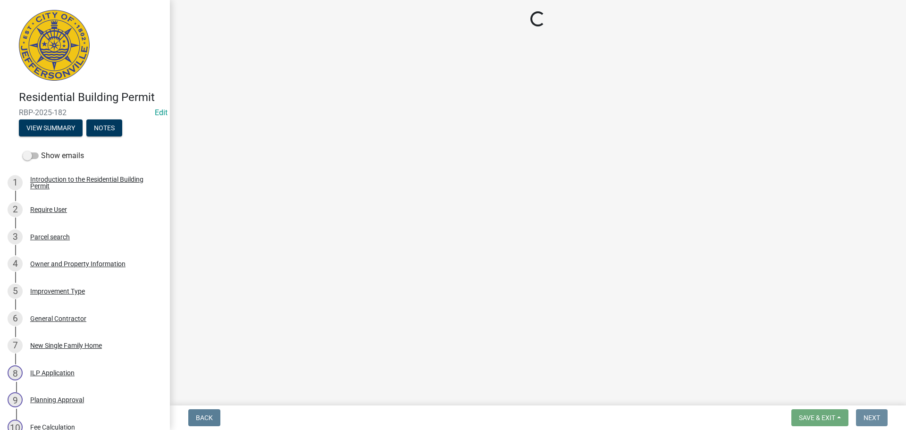
scroll to position [0, 0]
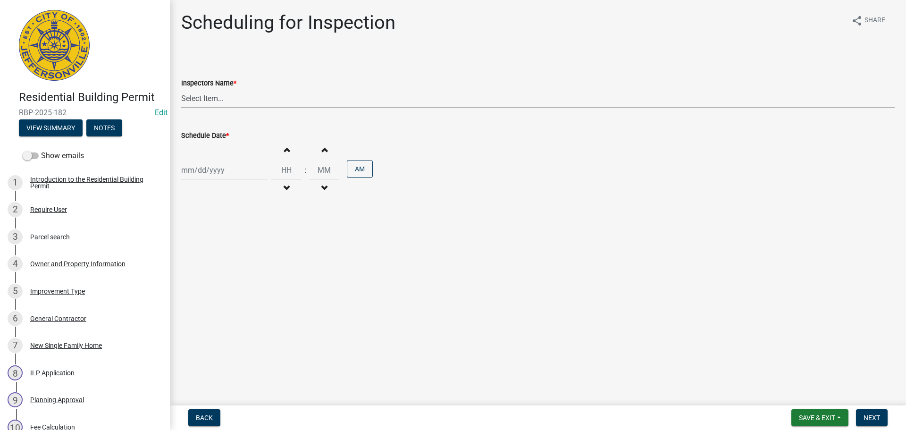
click at [186, 98] on select "Select Item... [PERSON_NAME] ([PERSON_NAME]) [PERSON_NAME] ([PERSON_NAME]) mkru…" at bounding box center [538, 98] width 714 height 19
select select "fdb3bcc6-ce93-4663-8a18-5c08884dd177"
click at [181, 89] on select "Select Item... [PERSON_NAME] ([PERSON_NAME]) [PERSON_NAME] ([PERSON_NAME]) mkru…" at bounding box center [538, 98] width 714 height 19
select select "9"
select select "2025"
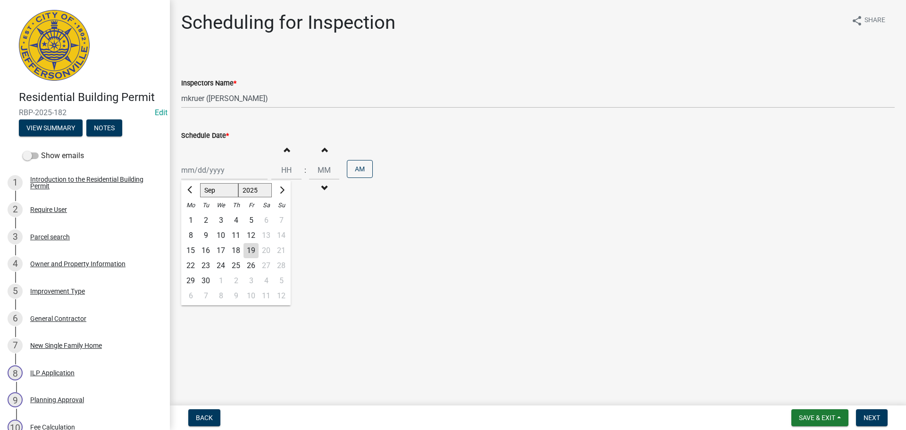
click at [193, 171] on div "[PERSON_NAME] Feb Mar Apr [PERSON_NAME][DATE] Oct Nov [DATE] 1526 1527 1528 152…" at bounding box center [224, 169] width 86 height 19
click at [188, 264] on div "22" at bounding box center [190, 265] width 15 height 15
type input "[DATE]"
click at [868, 414] on span "Next" at bounding box center [872, 418] width 17 height 8
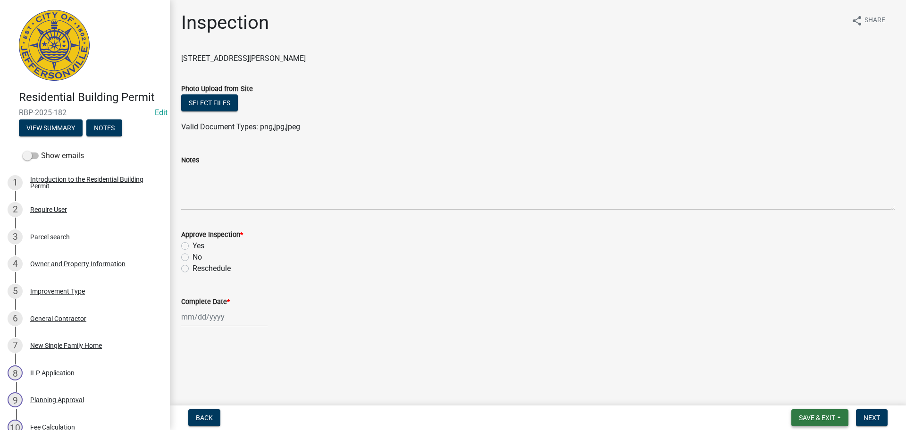
click at [808, 416] on span "Save & Exit" at bounding box center [817, 418] width 36 height 8
click at [792, 394] on button "Save & Exit" at bounding box center [811, 393] width 76 height 23
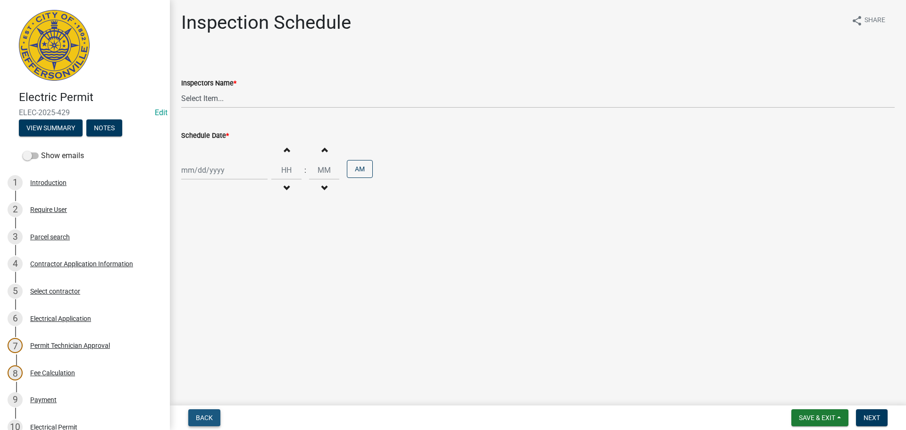
drag, startPoint x: 201, startPoint y: 418, endPoint x: 232, endPoint y: 403, distance: 34.8
click at [201, 418] on span "Back" at bounding box center [204, 418] width 17 height 8
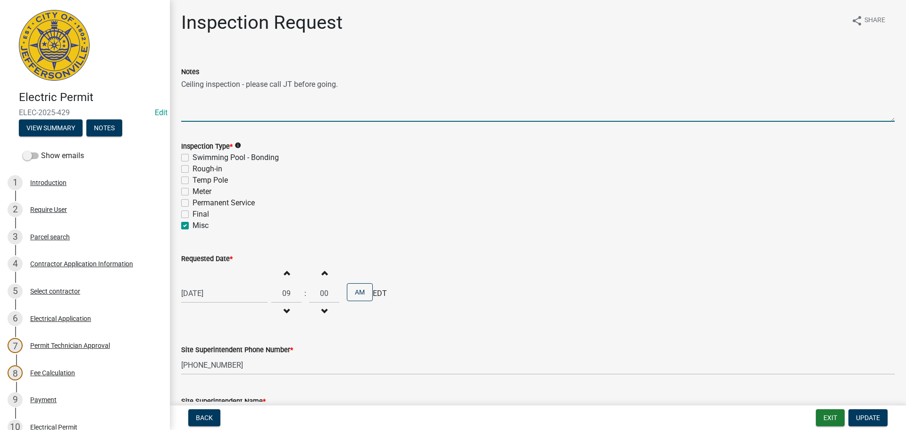
drag, startPoint x: 341, startPoint y: 85, endPoint x: 187, endPoint y: 87, distance: 154.3
click at [182, 89] on textarea "Ceiling inspection - please call JT before going." at bounding box center [538, 99] width 714 height 44
drag, startPoint x: 186, startPoint y: 168, endPoint x: 182, endPoint y: 172, distance: 6.0
click at [193, 168] on label "Rough-in" at bounding box center [208, 168] width 30 height 11
click at [193, 168] on input "Rough-in" at bounding box center [196, 166] width 6 height 6
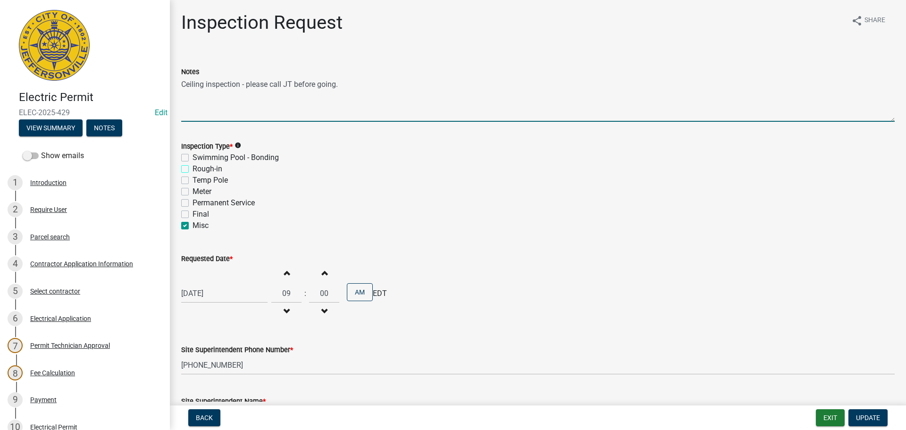
checkbox input "true"
checkbox input "false"
checkbox input "true"
checkbox input "false"
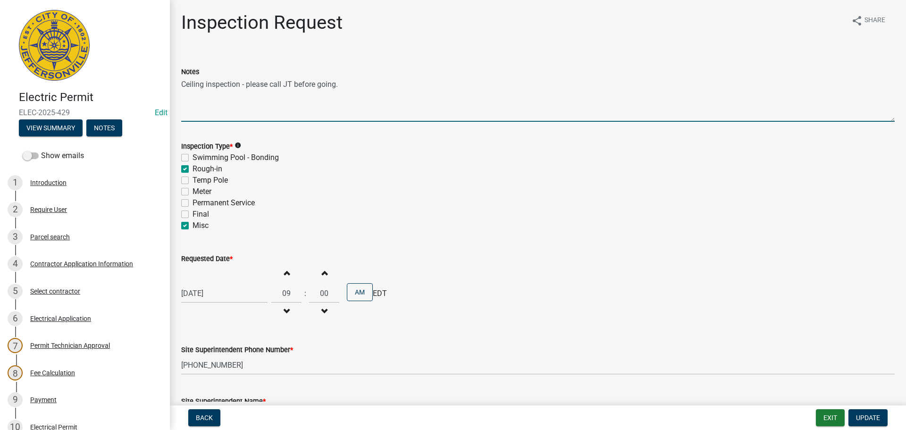
checkbox input "false"
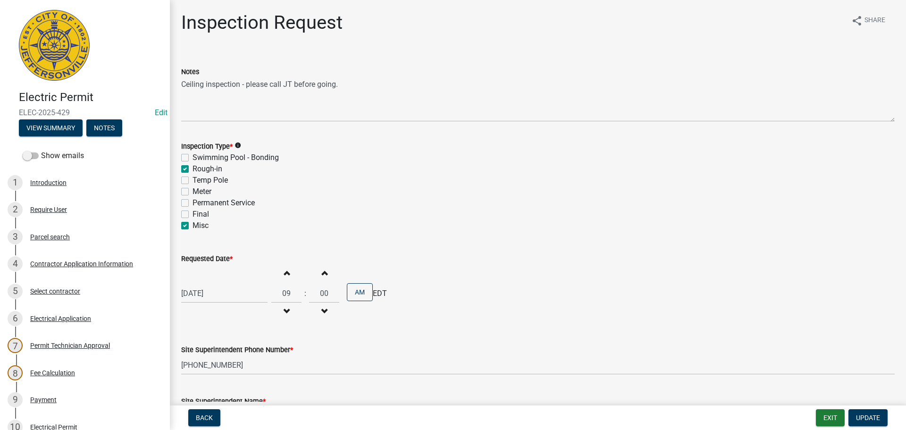
click at [193, 227] on label "Misc" at bounding box center [201, 225] width 16 height 11
click at [193, 226] on input "Misc" at bounding box center [196, 223] width 6 height 6
checkbox input "false"
checkbox input "true"
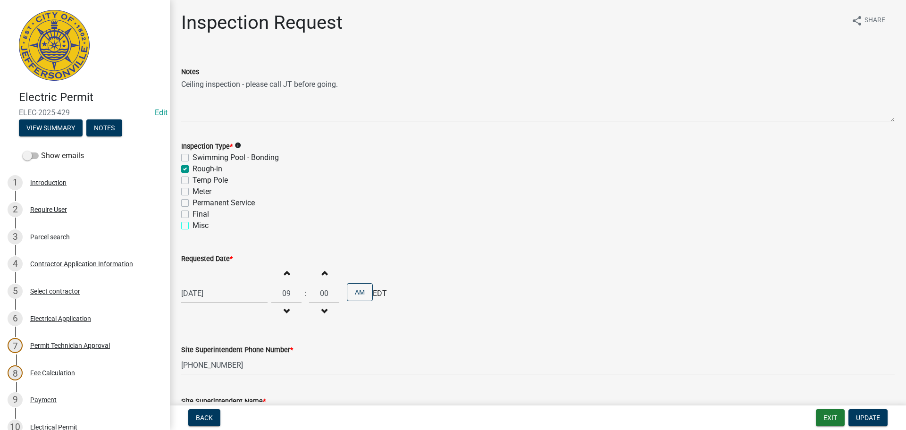
checkbox input "false"
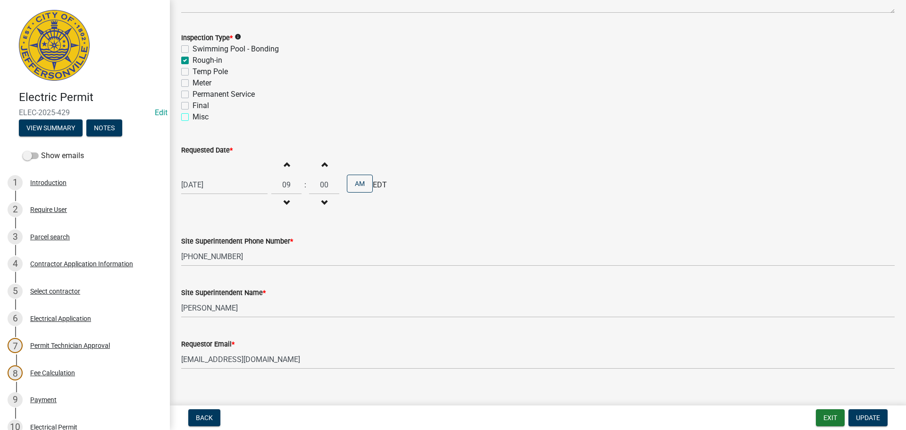
scroll to position [120, 0]
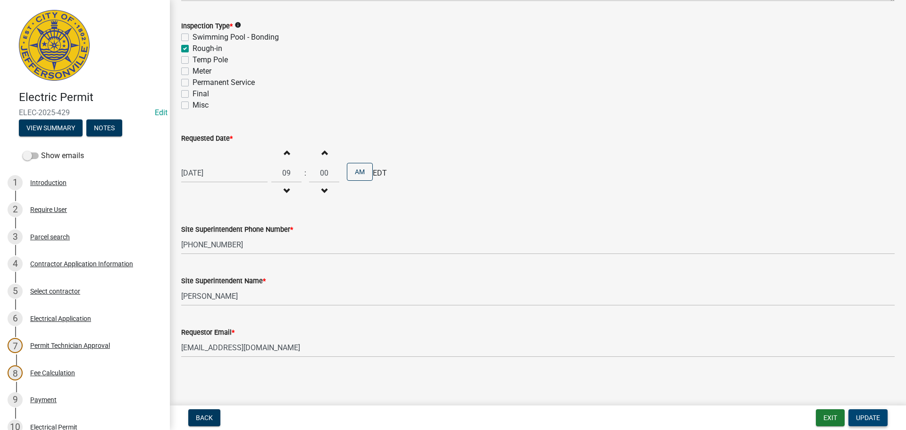
click at [869, 417] on span "Update" at bounding box center [868, 418] width 24 height 8
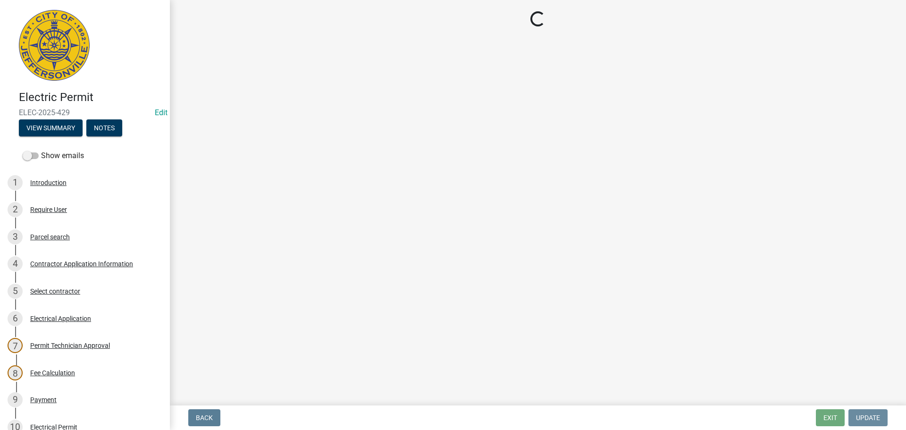
scroll to position [0, 0]
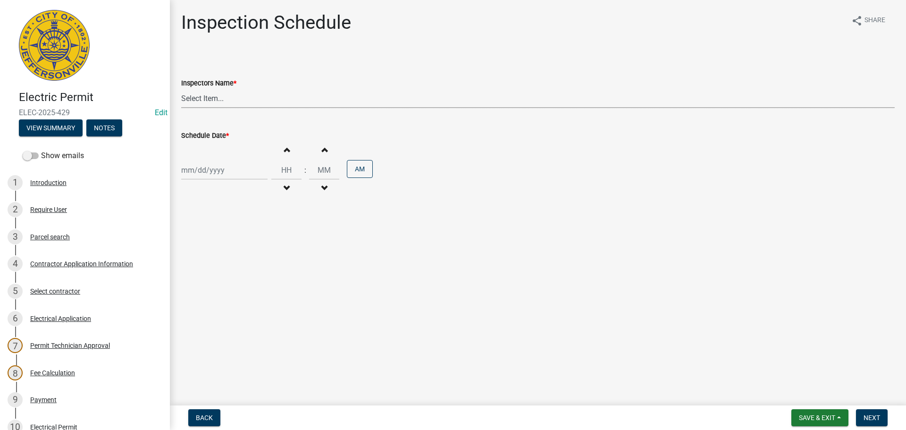
click at [195, 98] on select "Select Item... [PERSON_NAME] ([PERSON_NAME]) [PERSON_NAME] ([PERSON_NAME]) mkru…" at bounding box center [538, 98] width 714 height 19
select select "7b0b9f25-f402-4148-9522-9b9b34b3e885"
click at [181, 89] on select "Select Item... [PERSON_NAME] ([PERSON_NAME]) [PERSON_NAME] ([PERSON_NAME]) mkru…" at bounding box center [538, 98] width 714 height 19
click at [195, 173] on div at bounding box center [224, 169] width 86 height 19
select select "9"
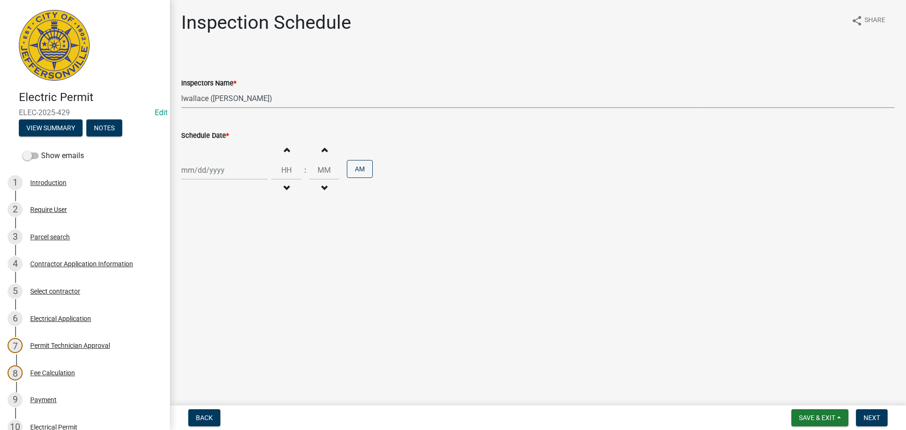
select select "2025"
drag, startPoint x: 190, startPoint y: 261, endPoint x: 261, endPoint y: 275, distance: 72.0
click at [191, 262] on div "22" at bounding box center [190, 265] width 15 height 15
type input "[DATE]"
click at [872, 417] on span "Next" at bounding box center [872, 418] width 17 height 8
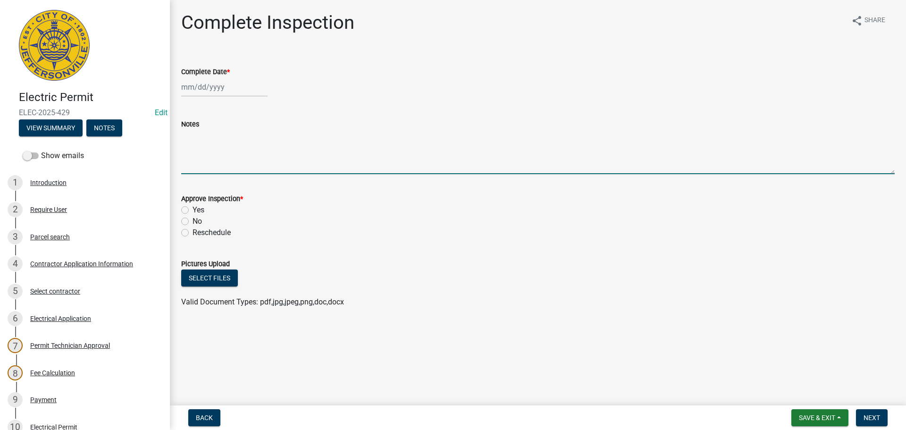
paste textarea "Ceiling inspection - please call JT before going."
type textarea "Ceiling inspection - please call JT before going. 502-755-1460"
click at [809, 416] on span "Save & Exit" at bounding box center [817, 418] width 36 height 8
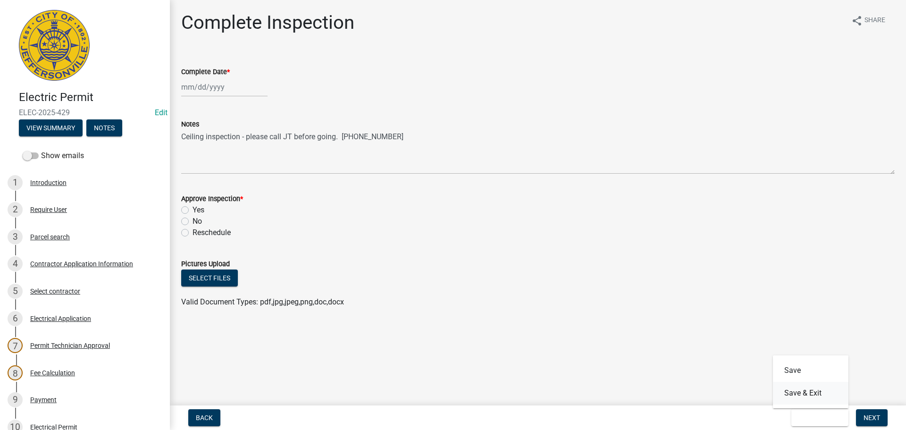
click at [805, 394] on button "Save & Exit" at bounding box center [811, 393] width 76 height 23
